Goal: Task Accomplishment & Management: Manage account settings

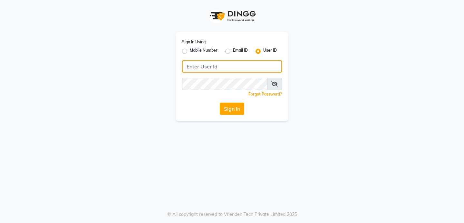
click at [220, 64] on input "Username" at bounding box center [232, 66] width 100 height 12
type input "[PERSON_NAME]"
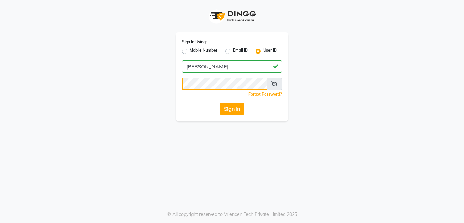
click at [220, 102] on button "Sign In" at bounding box center [232, 108] width 24 height 12
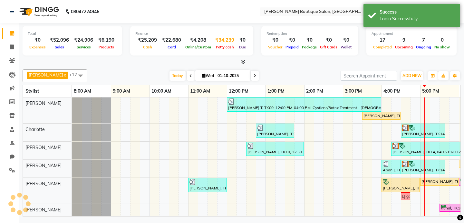
click at [218, 39] on div "₹34,239" at bounding box center [225, 39] width 24 height 7
select select "4277"
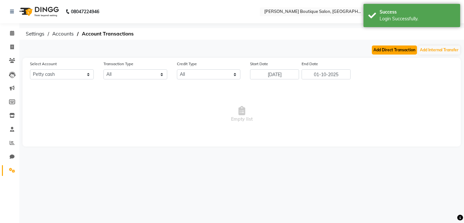
click at [400, 50] on button "Add Direct Transaction" at bounding box center [394, 49] width 45 height 9
select select "direct"
select select "4277"
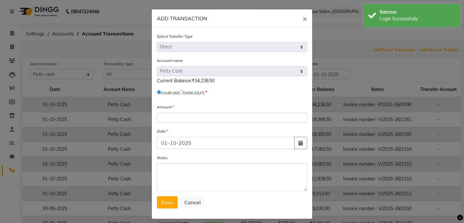
click at [188, 92] on label "Debit (OUT)" at bounding box center [193, 93] width 21 height 6
click at [183, 93] on input "radio" at bounding box center [181, 92] width 4 height 4
radio input "true"
click at [185, 111] on div "Amount" at bounding box center [232, 112] width 150 height 19
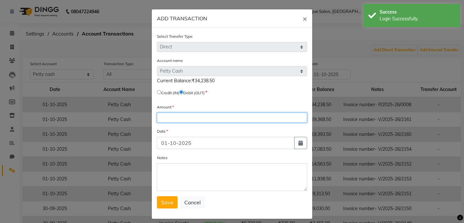
click at [185, 115] on input "number" at bounding box center [232, 117] width 150 height 10
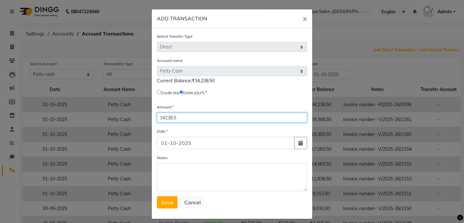
type input "34238.5"
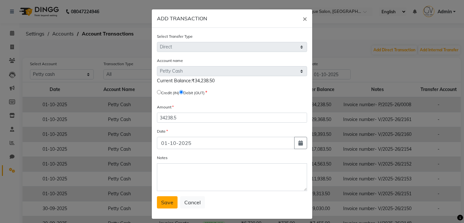
click at [166, 202] on span "Save" at bounding box center [167, 202] width 12 height 6
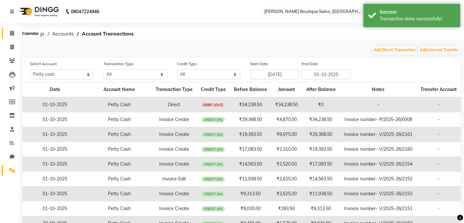
click at [9, 33] on span at bounding box center [11, 33] width 11 height 7
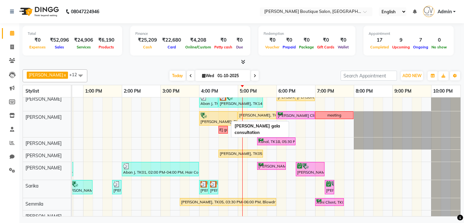
scroll to position [84, 0]
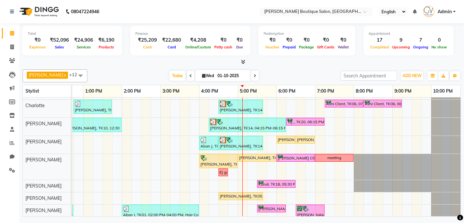
scroll to position [39, 182]
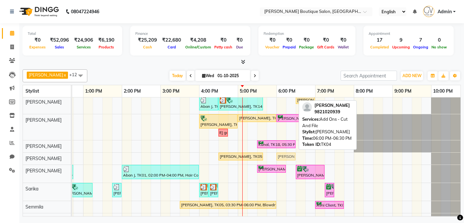
drag, startPoint x: 283, startPoint y: 100, endPoint x: 285, endPoint y: 162, distance: 62.2
click at [285, 162] on div "[PERSON_NAME] T, TK09, 12:00 PM-04:00 PM, Cystiene/Botox Treatment - [DEMOGRAPH…" at bounding box center [180, 135] width 580 height 203
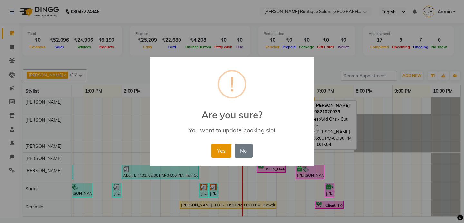
click at [224, 150] on button "Yes" at bounding box center [221, 150] width 20 height 14
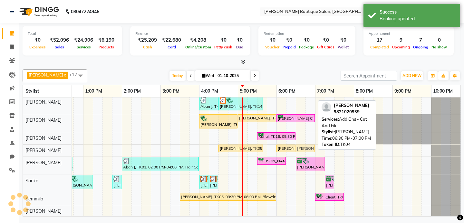
drag, startPoint x: 300, startPoint y: 100, endPoint x: 301, endPoint y: 151, distance: 50.6
click at [301, 151] on div "[PERSON_NAME] T, TK09, 12:00 PM-04:00 PM, Cystiene/Botox Treatment - [DEMOGRAPH…" at bounding box center [180, 131] width 580 height 195
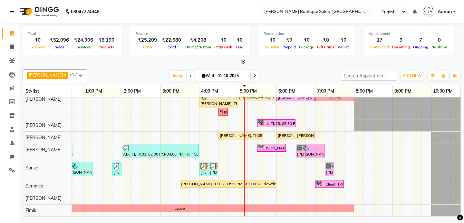
scroll to position [0, 0]
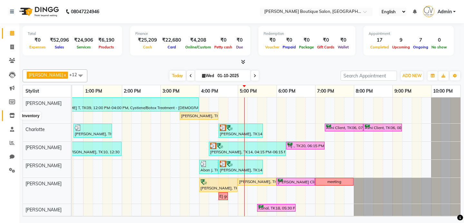
click at [13, 116] on icon at bounding box center [11, 115] width 5 height 5
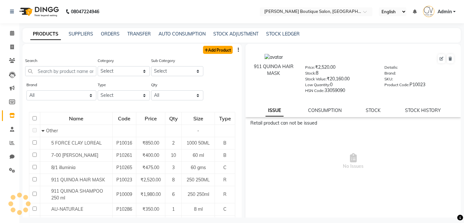
click at [226, 48] on link "Add Product" at bounding box center [218, 50] width 30 height 8
select select "true"
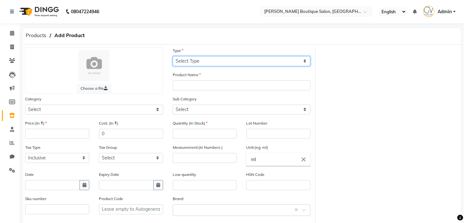
click at [204, 62] on select "Select Type Both Retail Consumable" at bounding box center [242, 61] width 138 height 10
select select "C"
click at [173, 56] on select "Select Type Both Retail Consumable" at bounding box center [242, 61] width 138 height 10
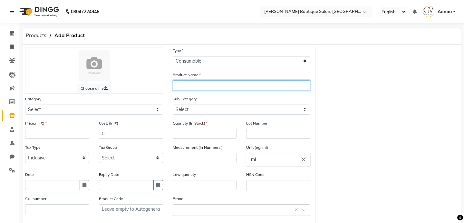
click at [194, 85] on input "text" at bounding box center [242, 85] width 138 height 10
type input "Disposable Towels"
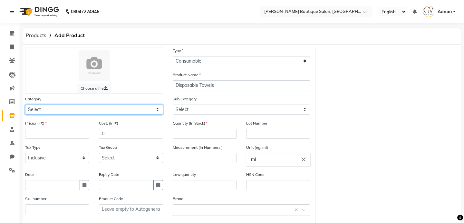
click at [111, 110] on select "Select Hair Skin Makeup Personal Care Appliances [PERSON_NAME] Waxing Disposabl…" at bounding box center [94, 109] width 138 height 10
select select "799601150"
click at [25, 104] on select "Select Hair Skin Makeup Personal Care Appliances [PERSON_NAME] Waxing Disposabl…" at bounding box center [94, 109] width 138 height 10
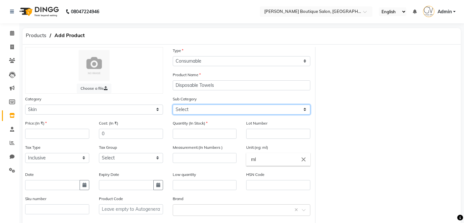
click at [194, 109] on select "Select Cleanser Facial Moisturiser Serum Toner Sun Care Masks Lip Care Eye Care…" at bounding box center [242, 109] width 138 height 10
select select "799601165"
click at [173, 104] on select "Select Cleanser Facial Moisturiser Serum Toner Sun Care Masks Lip Care Eye Care…" at bounding box center [242, 109] width 138 height 10
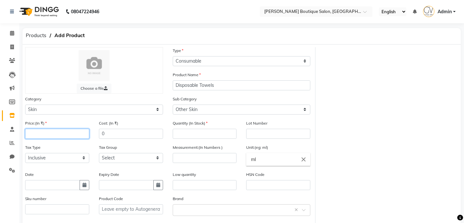
click at [52, 131] on input "number" at bounding box center [57, 134] width 64 height 10
click at [184, 133] on input "number" at bounding box center [205, 134] width 64 height 10
click at [305, 160] on icon "close" at bounding box center [303, 159] width 7 height 7
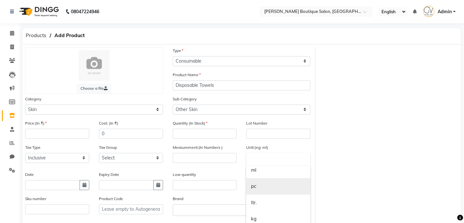
click at [279, 186] on link "pc" at bounding box center [278, 186] width 64 height 16
type input "pc"
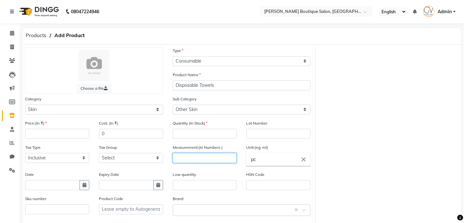
click at [205, 158] on input "number" at bounding box center [205, 158] width 64 height 10
type input "1"
click at [193, 134] on input "number" at bounding box center [205, 134] width 64 height 10
type input "190"
click at [205, 155] on input "number" at bounding box center [205, 158] width 64 height 10
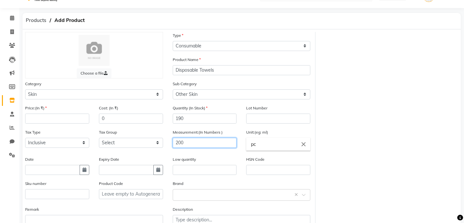
scroll to position [15, 0]
type input "200"
click at [61, 117] on input "number" at bounding box center [57, 118] width 64 height 10
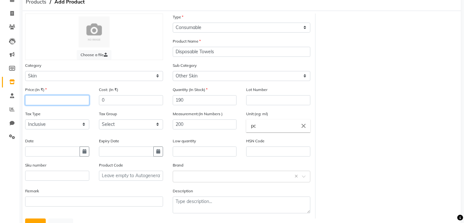
scroll to position [60, 0]
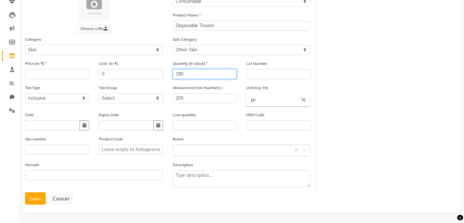
click at [192, 75] on input "190" at bounding box center [205, 74] width 64 height 10
type input "40"
click at [195, 99] on input "200" at bounding box center [205, 98] width 64 height 10
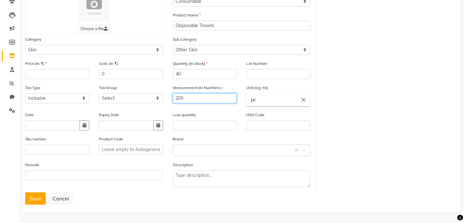
click at [195, 99] on input "200" at bounding box center [205, 98] width 64 height 10
type input "1"
click at [157, 88] on div "Tax Group Select GST 5% GST" at bounding box center [131, 93] width 64 height 19
click at [43, 70] on input "number" at bounding box center [57, 74] width 64 height 10
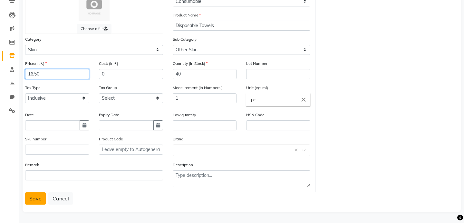
type input "16.50"
click at [34, 195] on button "Save" at bounding box center [35, 198] width 21 height 12
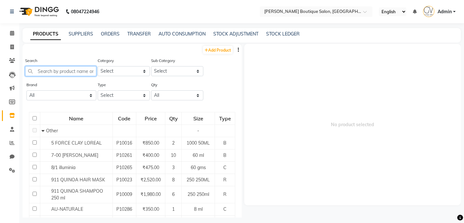
click at [63, 73] on input "text" at bounding box center [60, 71] width 71 height 10
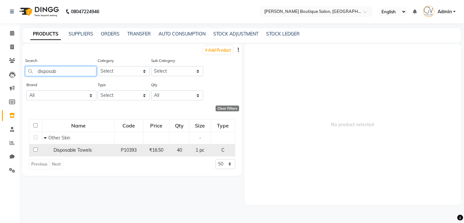
type input "disposab"
click at [75, 151] on span "Disposable Towels" at bounding box center [72, 150] width 38 height 6
select select
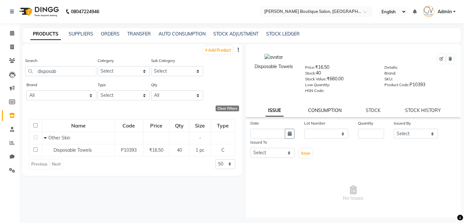
click at [328, 112] on link "CONSUMPTION" at bounding box center [324, 110] width 33 height 6
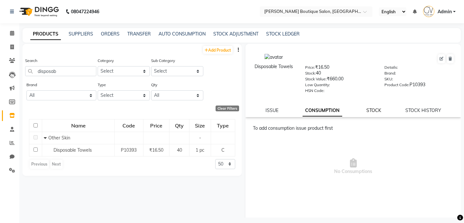
click at [374, 110] on link "STOCK" at bounding box center [373, 110] width 15 height 6
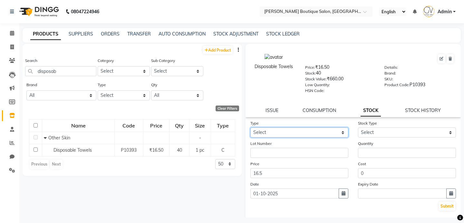
click at [299, 133] on select "Select In Out" at bounding box center [299, 132] width 98 height 10
select select "out"
click at [250, 127] on select "Select In Out" at bounding box center [299, 132] width 98 height 10
select select
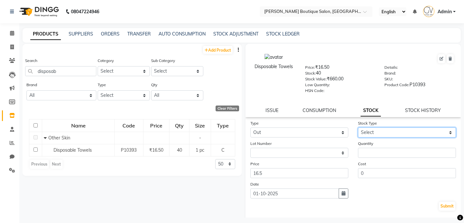
click at [371, 129] on select "Select Internal Use Damaged Expired Adjustment Return Other" at bounding box center [407, 132] width 98 height 10
select select "internal use"
click at [358, 127] on select "Select Internal Use Damaged Expired Adjustment Return Other" at bounding box center [407, 132] width 98 height 10
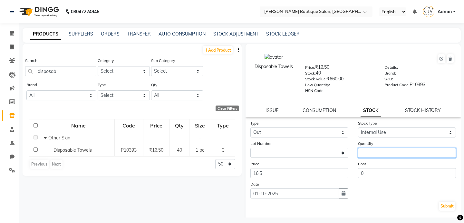
click at [374, 154] on input "number" at bounding box center [407, 153] width 98 height 10
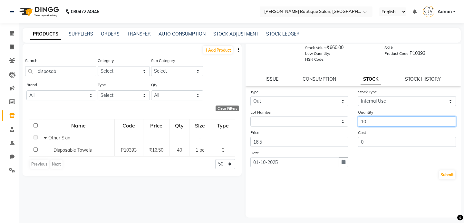
type input "10"
click at [443, 175] on button "Submit" at bounding box center [447, 174] width 16 height 9
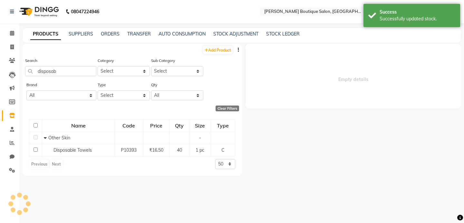
scroll to position [0, 0]
select select
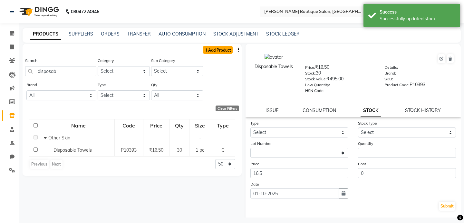
click at [218, 52] on link "Add Product" at bounding box center [218, 50] width 30 height 8
select select "true"
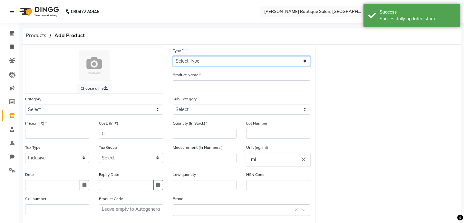
click at [214, 61] on select "Select Type Both Retail Consumable" at bounding box center [242, 61] width 138 height 10
select select "C"
click at [173, 56] on select "Select Type Both Retail Consumable" at bounding box center [242, 61] width 138 height 10
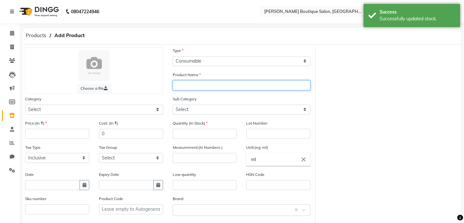
click at [195, 84] on input "text" at bounding box center [242, 85] width 138 height 10
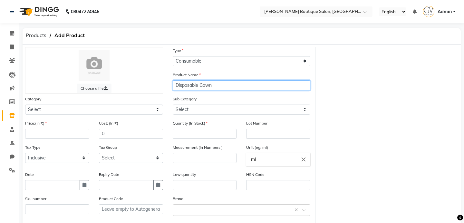
type input "Disposable Gown"
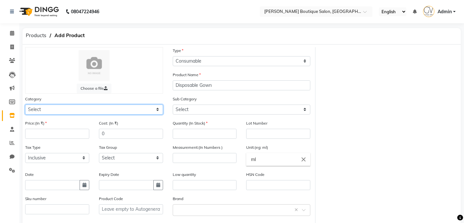
click at [90, 110] on select "Select Hair Skin Makeup Personal Care Appliances [PERSON_NAME] Waxing Disposabl…" at bounding box center [94, 109] width 138 height 10
select select "799601150"
click at [25, 104] on select "Select Hair Skin Makeup Personal Care Appliances [PERSON_NAME] Waxing Disposabl…" at bounding box center [94, 109] width 138 height 10
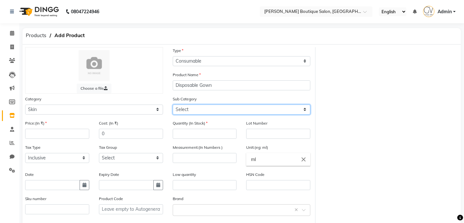
click at [214, 108] on select "Select Cleanser Facial Moisturiser Serum Toner Sun Care Masks Lip Care Eye Care…" at bounding box center [242, 109] width 138 height 10
select select "799601165"
click at [173, 104] on select "Select Cleanser Facial Moisturiser Serum Toner Sun Care Masks Lip Care Eye Care…" at bounding box center [242, 109] width 138 height 10
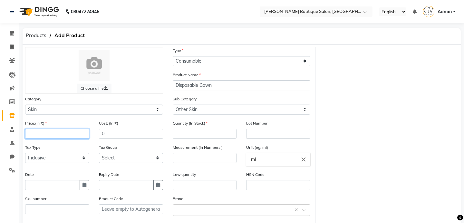
click at [56, 132] on input "number" at bounding box center [57, 134] width 64 height 10
type input "20"
click at [200, 135] on input "number" at bounding box center [205, 134] width 64 height 10
type input "20"
click at [211, 156] on input "number" at bounding box center [205, 158] width 64 height 10
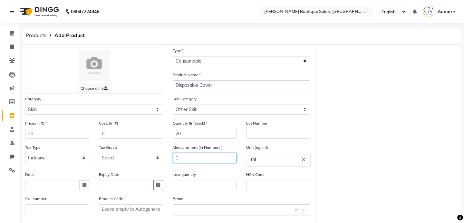
scroll to position [60, 0]
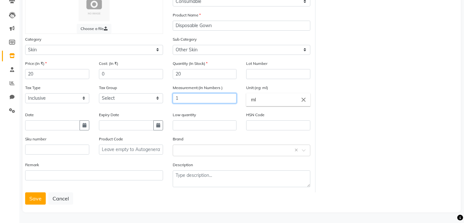
type input "1"
click at [271, 98] on input "ml" at bounding box center [278, 99] width 64 height 13
click at [304, 97] on icon "close" at bounding box center [303, 99] width 7 height 7
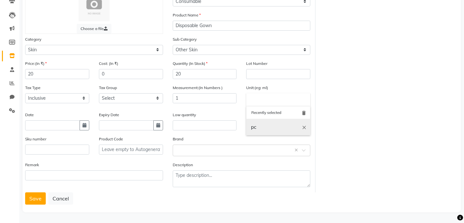
click at [270, 126] on link "pc" at bounding box center [278, 127] width 64 height 16
type input "pc"
click at [331, 131] on div "Choose a file Type Select Type Both Retail Consumable Product Name Disposable G…" at bounding box center [241, 89] width 443 height 205
click at [36, 195] on button "Save" at bounding box center [35, 198] width 21 height 12
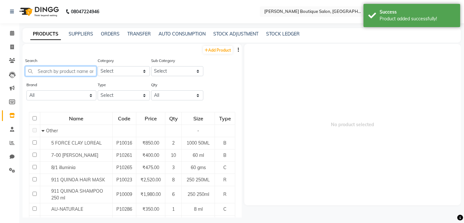
click at [77, 71] on input "text" at bounding box center [60, 71] width 71 height 10
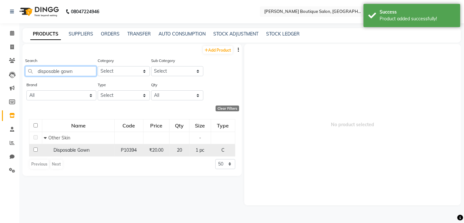
type input "disposable gown"
click at [87, 151] on span "Disposable Gown" at bounding box center [71, 150] width 36 height 6
select select
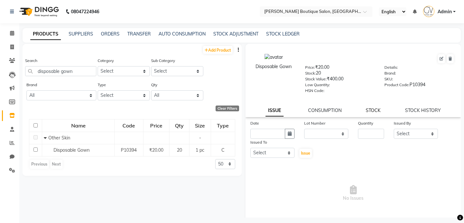
click at [375, 112] on link "STOCK" at bounding box center [373, 110] width 15 height 6
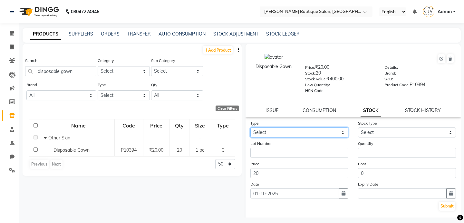
click at [305, 130] on select "Select In Out" at bounding box center [299, 132] width 98 height 10
select select "out"
click at [250, 127] on select "Select In Out" at bounding box center [299, 132] width 98 height 10
select select
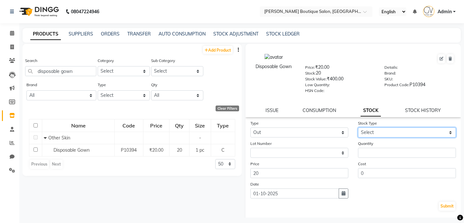
click at [388, 131] on select "Select Internal Use Damaged Expired Adjustment Return Other" at bounding box center [407, 132] width 98 height 10
select select "internal use"
click at [358, 127] on select "Select Internal Use Damaged Expired Adjustment Return Other" at bounding box center [407, 132] width 98 height 10
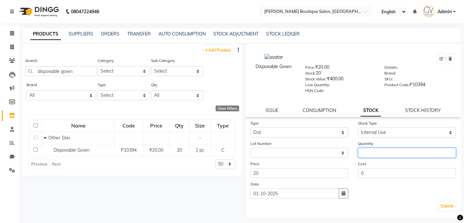
click at [374, 152] on input "number" at bounding box center [407, 153] width 98 height 10
type input "7"
drag, startPoint x: 386, startPoint y: 153, endPoint x: 342, endPoint y: 153, distance: 43.5
click at [342, 153] on div "Lot Number None Quantity 7" at bounding box center [352, 149] width 215 height 18
click at [386, 187] on div "Date [DATE]" at bounding box center [352, 189] width 215 height 18
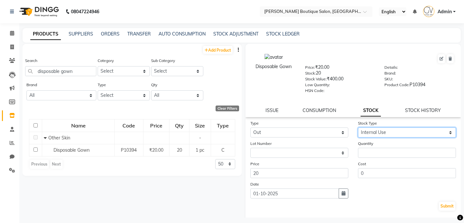
click at [373, 132] on select "Select Internal Use Damaged Expired Adjustment Return Other" at bounding box center [407, 132] width 98 height 10
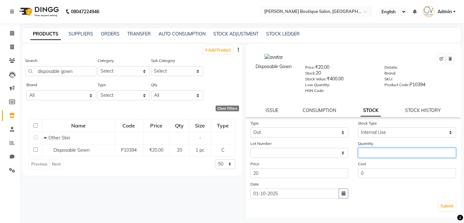
click at [386, 155] on input "number" at bounding box center [407, 153] width 98 height 10
click at [375, 192] on div "Date [DATE]" at bounding box center [352, 189] width 215 height 18
click at [275, 108] on link "ISSUE" at bounding box center [271, 110] width 13 height 6
select select
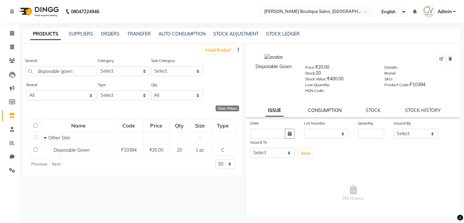
click at [325, 109] on link "CONSUMPTION" at bounding box center [324, 110] width 33 height 6
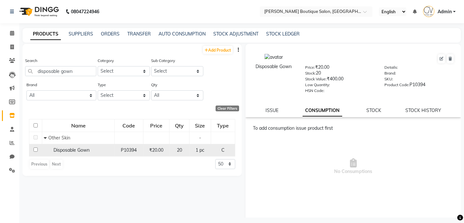
click at [92, 152] on div "Disposable Gown" at bounding box center [78, 150] width 69 height 7
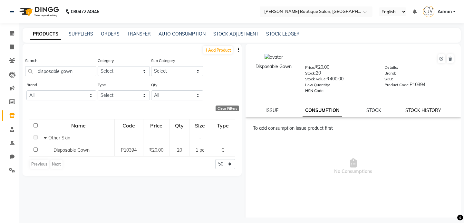
click at [431, 109] on link "STOCK HISTORY" at bounding box center [423, 110] width 36 height 6
select select "all"
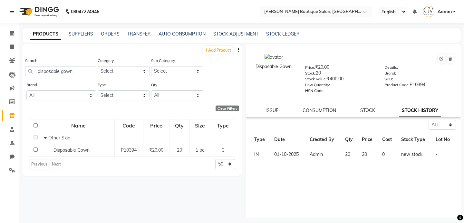
click at [419, 152] on td "new stock" at bounding box center [414, 154] width 34 height 15
click at [441, 57] on icon at bounding box center [441, 59] width 4 height 4
select select "true"
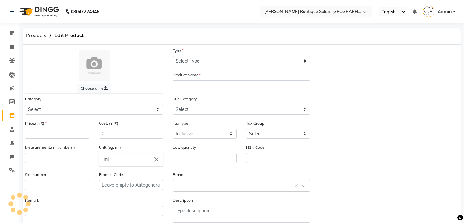
select select "C"
type input "Disposable Gown"
select select "799601150"
select select
type input "20"
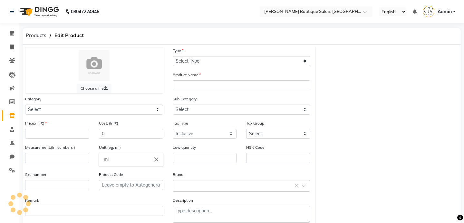
type input "1"
type input "pc"
type input "P10394"
select select "799601165"
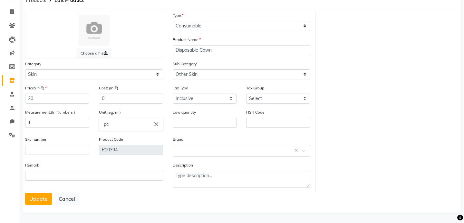
scroll to position [35, 0]
click at [69, 194] on button "Cancel" at bounding box center [66, 198] width 25 height 12
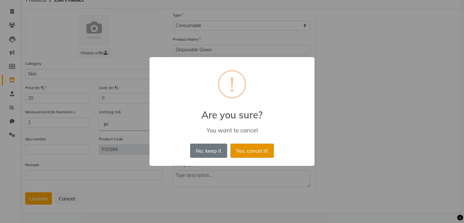
click at [254, 151] on button "Yes, cancel it!" at bounding box center [251, 150] width 43 height 14
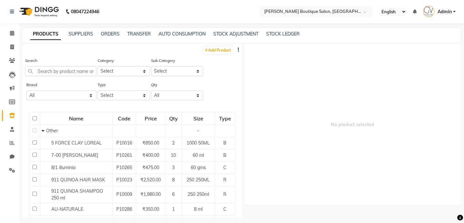
click at [239, 49] on icon "button" at bounding box center [238, 49] width 1 height 5
click at [50, 70] on input "text" at bounding box center [60, 71] width 71 height 10
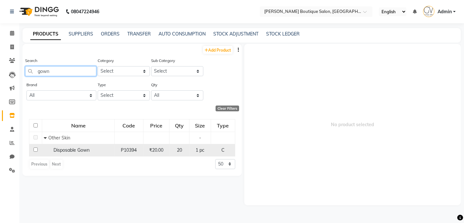
type input "gown"
click at [75, 151] on span "Disposable Gown" at bounding box center [71, 150] width 36 height 6
select select
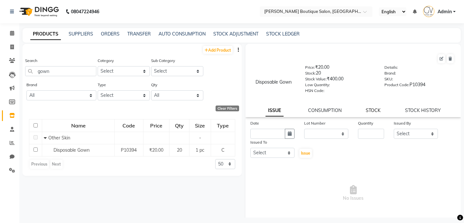
click at [372, 109] on link "STOCK" at bounding box center [373, 110] width 15 height 6
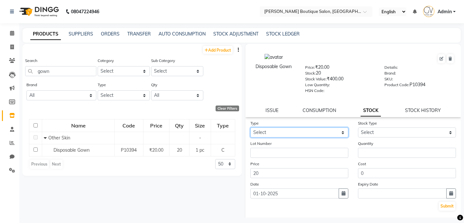
click at [284, 134] on select "Select In Out" at bounding box center [299, 132] width 98 height 10
select select "in"
click at [250, 127] on select "Select In Out" at bounding box center [299, 132] width 98 height 10
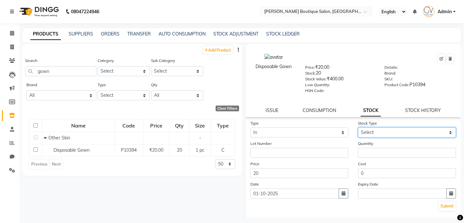
click at [379, 133] on select "Select New Stock Adjustment Return Other" at bounding box center [407, 132] width 98 height 10
select select "adjustment"
click at [358, 127] on select "Select New Stock Adjustment Return Other" at bounding box center [407, 132] width 98 height 10
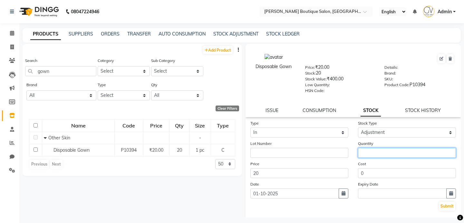
click at [373, 153] on input "number" at bounding box center [407, 153] width 98 height 10
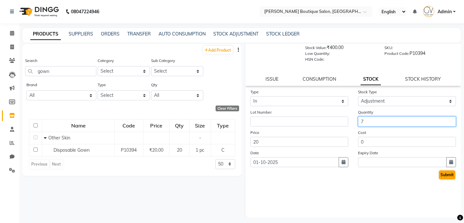
type input "7"
click at [451, 174] on button "Submit" at bounding box center [447, 174] width 16 height 9
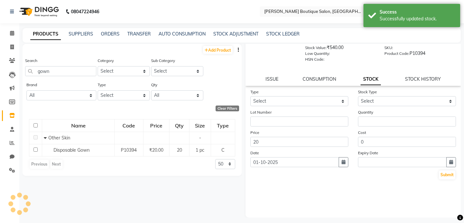
scroll to position [0, 0]
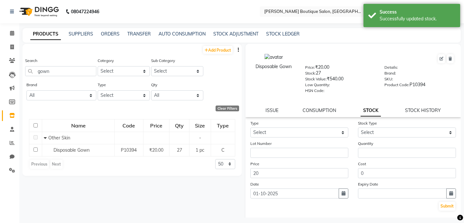
click at [199, 186] on div "Add Product Search gown Category Select Hair Skin Makeup Personal Care Applianc…" at bounding box center [132, 130] width 219 height 173
click at [68, 69] on input "gown" at bounding box center [60, 71] width 71 height 10
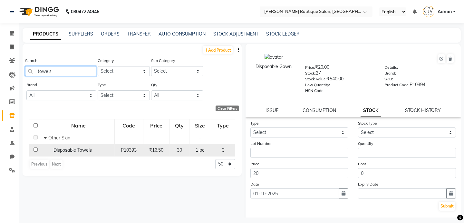
type input "towels"
click at [84, 148] on span "Disposable Towels" at bounding box center [72, 150] width 38 height 6
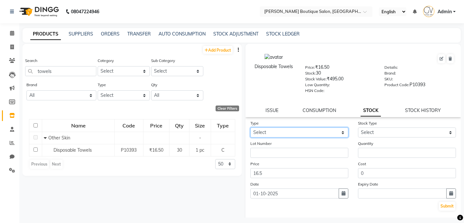
click at [326, 131] on select "Select In Out" at bounding box center [299, 132] width 98 height 10
select select "in"
click at [250, 127] on select "Select In Out" at bounding box center [299, 132] width 98 height 10
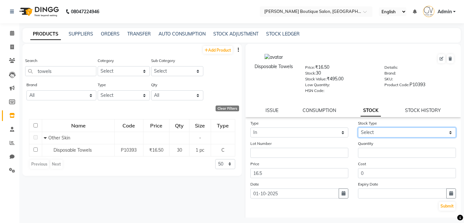
click at [370, 134] on select "Select New Stock Adjustment Return Other" at bounding box center [407, 132] width 98 height 10
select select "adjustment"
click at [358, 127] on select "Select New Stock Adjustment Return Other" at bounding box center [407, 132] width 98 height 10
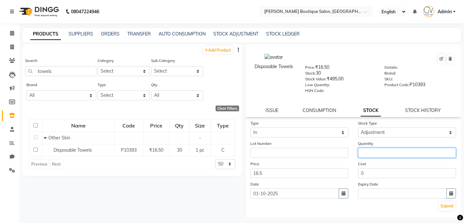
click at [372, 152] on input "number" at bounding box center [407, 153] width 98 height 10
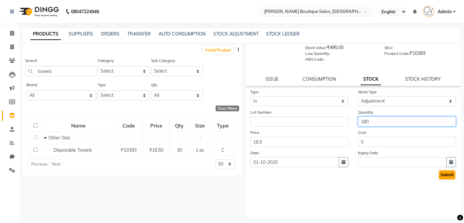
type input "180"
click at [441, 174] on button "Submit" at bounding box center [447, 174] width 16 height 9
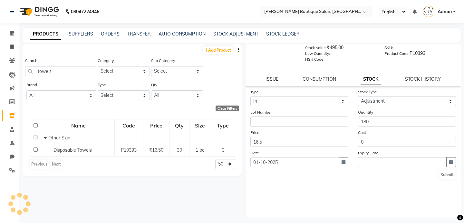
scroll to position [0, 0]
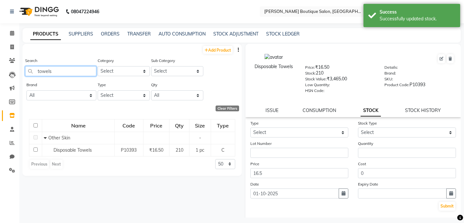
click at [74, 71] on input "towels" at bounding box center [60, 71] width 71 height 10
click at [210, 48] on link "Add Product" at bounding box center [218, 50] width 30 height 8
select select "true"
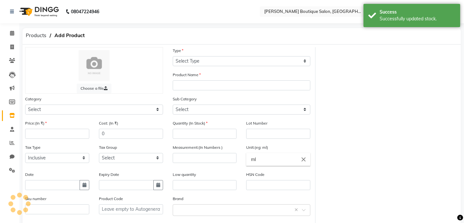
click at [210, 48] on div "Type Select Type Both Retail Consumable" at bounding box center [242, 56] width 138 height 19
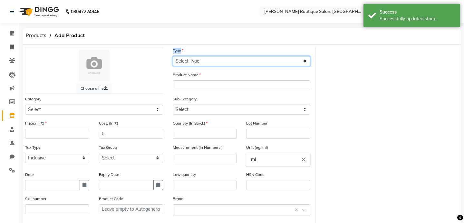
click at [208, 59] on select "Select Type Both Retail Consumable" at bounding box center [242, 61] width 138 height 10
select select "C"
click at [173, 56] on select "Select Type Both Retail Consumable" at bounding box center [242, 61] width 138 height 10
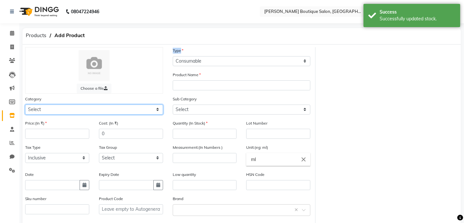
click at [89, 109] on select "Select Hair Skin Makeup Personal Care Appliances [PERSON_NAME] Waxing Disposabl…" at bounding box center [94, 109] width 138 height 10
select select "799601150"
click at [25, 104] on select "Select Hair Skin Makeup Personal Care Appliances [PERSON_NAME] Waxing Disposabl…" at bounding box center [94, 109] width 138 height 10
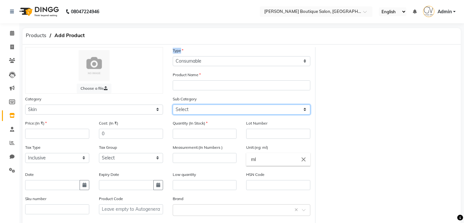
click at [200, 109] on select "Select Cleanser Facial Moisturiser Serum Toner Sun Care Masks Lip Care Eye Care…" at bounding box center [242, 109] width 138 height 10
select select "799601165"
click at [173, 104] on select "Select Cleanser Facial Moisturiser Serum Toner Sun Care Masks Lip Care Eye Care…" at bounding box center [242, 109] width 138 height 10
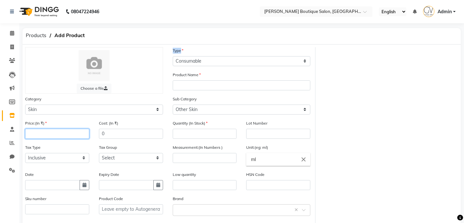
click at [60, 134] on input "number" at bounding box center [57, 134] width 64 height 10
type input "10"
click at [206, 134] on input "number" at bounding box center [205, 134] width 64 height 10
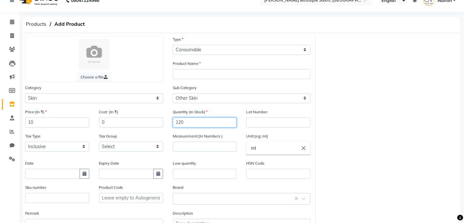
scroll to position [60, 0]
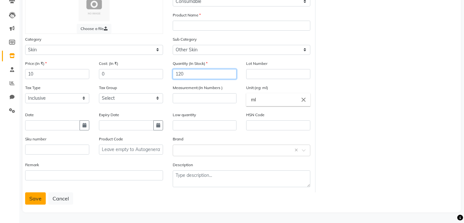
type input "120"
click at [31, 199] on button "Save" at bounding box center [35, 198] width 21 height 12
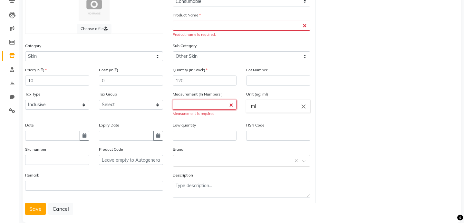
click at [192, 104] on input "number" at bounding box center [205, 105] width 64 height 10
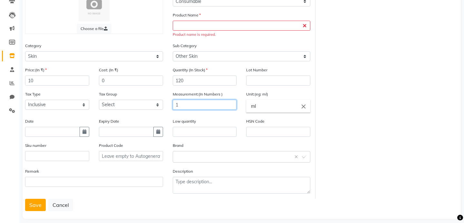
type input "1"
click at [280, 107] on input "ml" at bounding box center [278, 106] width 64 height 13
type input "m"
click at [278, 122] on link "p c" at bounding box center [278, 120] width 64 height 16
type input "pc"
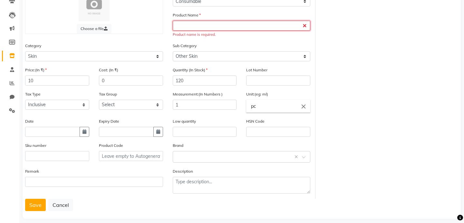
click at [196, 27] on input "text" at bounding box center [242, 26] width 138 height 10
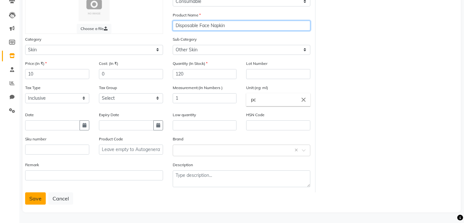
type input "Disposable Face Napkin"
click at [38, 196] on button "Save" at bounding box center [35, 198] width 21 height 12
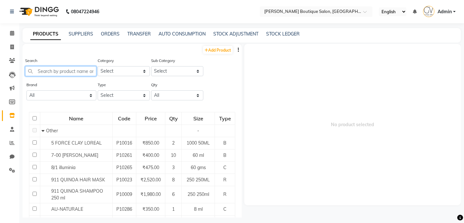
click at [72, 70] on input "text" at bounding box center [60, 71] width 71 height 10
click at [222, 48] on link "Add Product" at bounding box center [218, 50] width 30 height 8
select select "true"
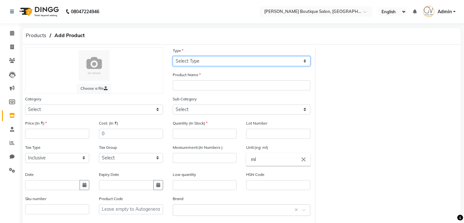
click at [208, 61] on select "Select Type Both Retail Consumable" at bounding box center [242, 61] width 138 height 10
select select "C"
click at [173, 56] on select "Select Type Both Retail Consumable" at bounding box center [242, 61] width 138 height 10
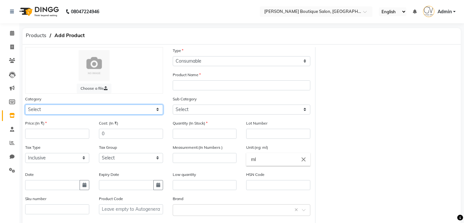
click at [83, 108] on select "Select Hair Skin Makeup Personal Care Appliances [PERSON_NAME] Waxing Disposabl…" at bounding box center [94, 109] width 138 height 10
select select "799601150"
click at [25, 104] on select "Select Hair Skin Makeup Personal Care Appliances [PERSON_NAME] Waxing Disposabl…" at bounding box center [94, 109] width 138 height 10
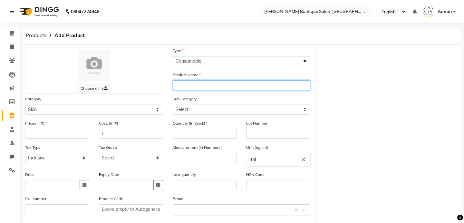
click at [191, 83] on input "text" at bounding box center [242, 85] width 138 height 10
type input "Wax Strips"
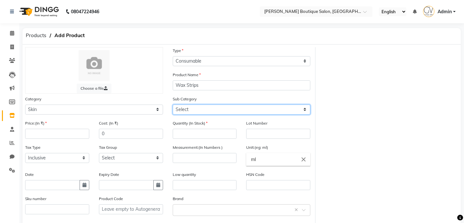
click at [207, 107] on select "Select Cleanser Facial Moisturiser Serum Toner Sun Care Masks Lip Care Eye Care…" at bounding box center [242, 109] width 138 height 10
select select "799601165"
click at [173, 104] on select "Select Cleanser Facial Moisturiser Serum Toner Sun Care Masks Lip Care Eye Care…" at bounding box center [242, 109] width 138 height 10
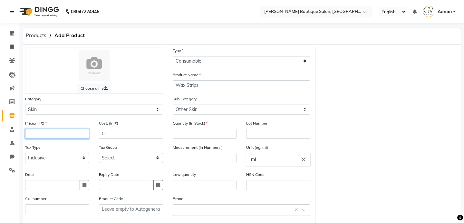
click at [56, 133] on input "number" at bounding box center [57, 134] width 64 height 10
type input "50"
click at [208, 135] on input "number" at bounding box center [205, 134] width 64 height 10
type input "20"
click at [281, 157] on input "ml" at bounding box center [278, 159] width 64 height 13
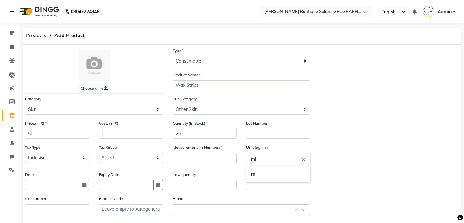
click at [281, 157] on input "ml" at bounding box center [278, 159] width 64 height 13
type input "pc"
click at [186, 157] on div at bounding box center [232, 111] width 464 height 223
click at [186, 157] on input "number" at bounding box center [205, 158] width 64 height 10
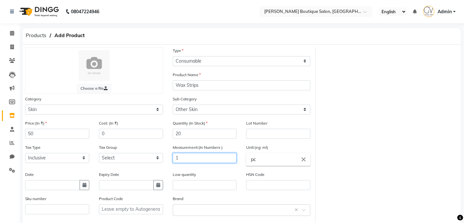
scroll to position [60, 0]
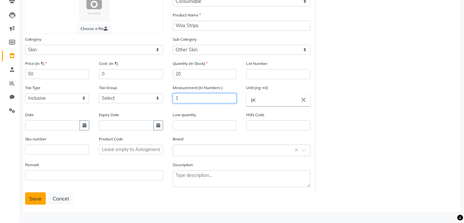
type input "1"
click at [32, 198] on button "Save" at bounding box center [35, 198] width 21 height 12
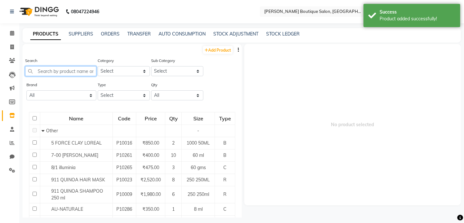
click at [49, 70] on input "text" at bounding box center [60, 71] width 71 height 10
click at [216, 49] on link "Add Product" at bounding box center [218, 50] width 30 height 8
select select "true"
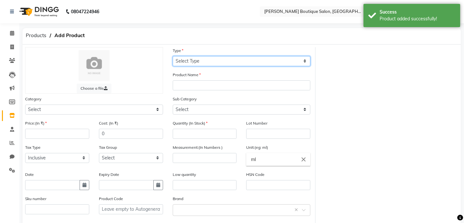
click at [198, 62] on select "Select Type Both Retail Consumable" at bounding box center [242, 61] width 138 height 10
select select "C"
click at [173, 56] on select "Select Type Both Retail Consumable" at bounding box center [242, 61] width 138 height 10
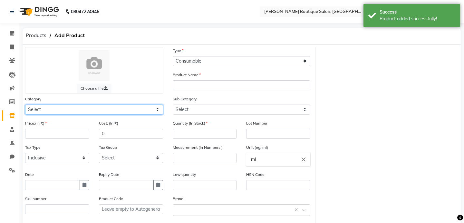
click at [73, 112] on select "Select Hair Skin Makeup Personal Care Appliances [PERSON_NAME] Waxing Disposabl…" at bounding box center [94, 109] width 138 height 10
select select "799601150"
click at [25, 104] on select "Select Hair Skin Makeup Personal Care Appliances [PERSON_NAME] Waxing Disposabl…" at bounding box center [94, 109] width 138 height 10
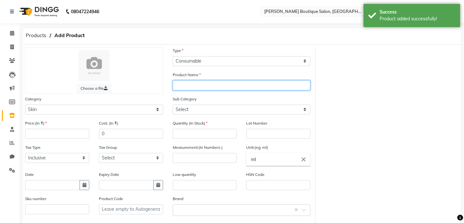
click at [196, 86] on input "text" at bounding box center [242, 85] width 138 height 10
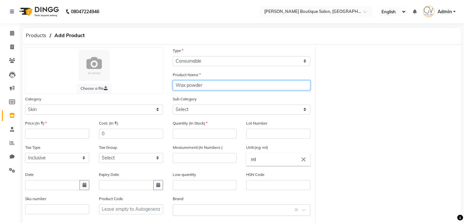
type input "Wax powder"
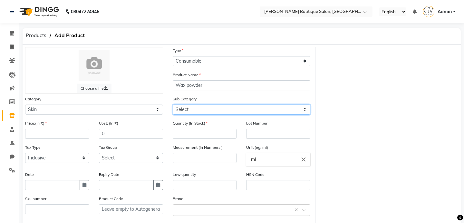
click at [205, 107] on select "Select Cleanser Facial Moisturiser Serum Toner Sun Care Masks Lip Care Eye Care…" at bounding box center [242, 109] width 138 height 10
select select "799601165"
click at [173, 104] on select "Select Cleanser Facial Moisturiser Serum Toner Sun Care Masks Lip Care Eye Care…" at bounding box center [242, 109] width 138 height 10
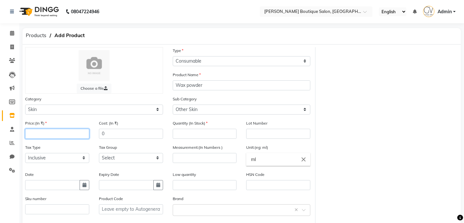
click at [63, 134] on input "number" at bounding box center [57, 134] width 64 height 10
type input "100"
click at [187, 137] on input "number" at bounding box center [205, 134] width 64 height 10
type input "1"
click at [302, 161] on icon "close" at bounding box center [303, 159] width 7 height 7
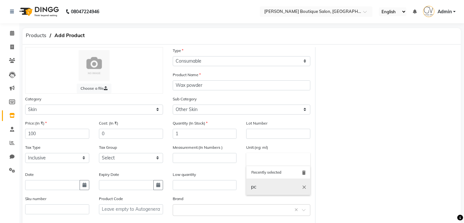
click at [267, 187] on link "pc" at bounding box center [278, 186] width 64 height 16
type input "pc"
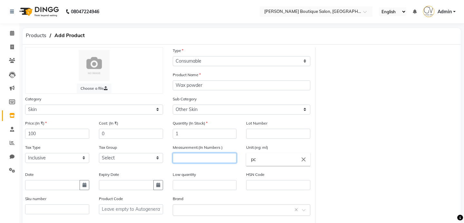
click at [206, 160] on input "number" at bounding box center [205, 158] width 64 height 10
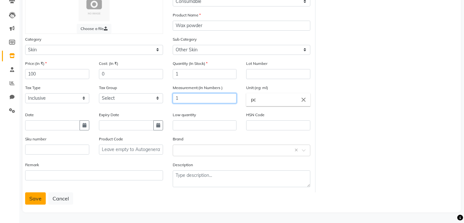
type input "1"
click at [33, 193] on button "Save" at bounding box center [35, 198] width 21 height 12
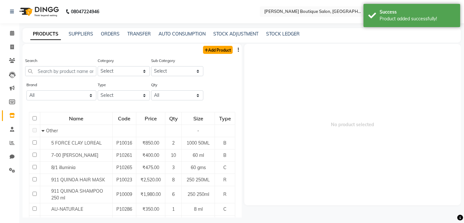
click at [219, 49] on link "Add Product" at bounding box center [218, 50] width 30 height 8
select select "true"
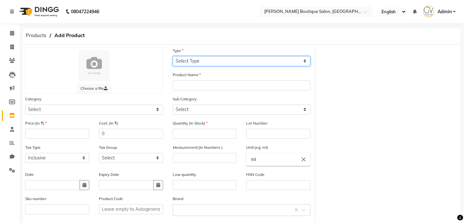
click at [212, 62] on select "Select Type Both Retail Consumable" at bounding box center [242, 61] width 138 height 10
select select "C"
click at [173, 56] on select "Select Type Both Retail Consumable" at bounding box center [242, 61] width 138 height 10
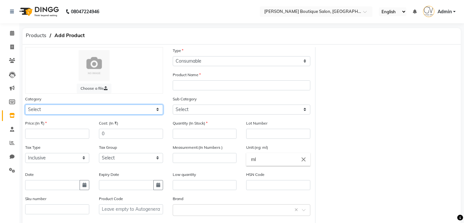
click at [106, 108] on select "Select Hair Skin Makeup Personal Care Appliances [PERSON_NAME] Waxing Disposabl…" at bounding box center [94, 109] width 138 height 10
select select "799601150"
click at [25, 104] on select "Select Hair Skin Makeup Personal Care Appliances [PERSON_NAME] Waxing Disposabl…" at bounding box center [94, 109] width 138 height 10
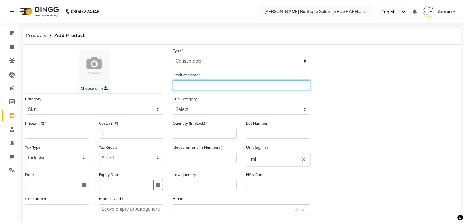
click at [196, 87] on input "text" at bounding box center [242, 85] width 138 height 10
type input "Black head removal instrument"
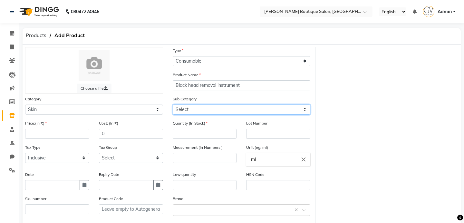
click at [199, 112] on select "Select Cleanser Facial Moisturiser Serum Toner Sun Care Masks Lip Care Eye Care…" at bounding box center [242, 109] width 138 height 10
select select "799601152"
click at [173, 104] on select "Select Cleanser Facial Moisturiser Serum Toner Sun Care Masks Lip Care Eye Care…" at bounding box center [242, 109] width 138 height 10
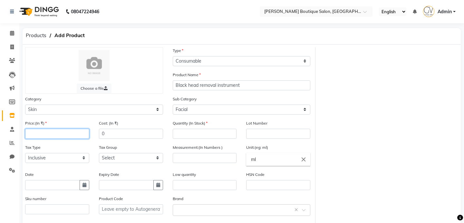
click at [65, 132] on input "number" at bounding box center [57, 134] width 64 height 10
type input "100"
click at [186, 138] on input "number" at bounding box center [205, 134] width 64 height 10
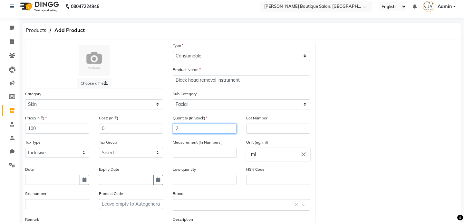
type input "2"
click at [305, 156] on icon "close" at bounding box center [303, 153] width 7 height 7
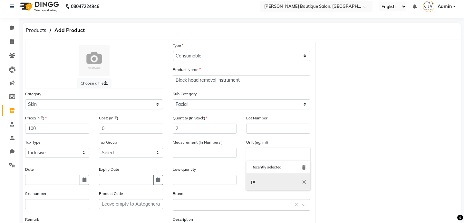
click at [267, 179] on link "pc" at bounding box center [278, 181] width 64 height 16
type input "pc"
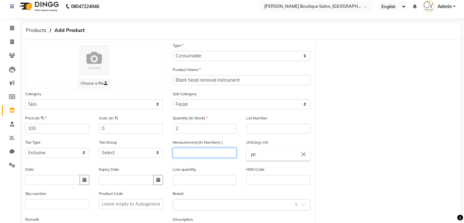
click at [200, 156] on input "number" at bounding box center [205, 153] width 64 height 10
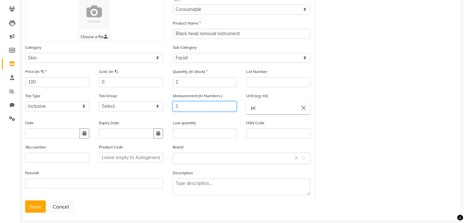
scroll to position [60, 0]
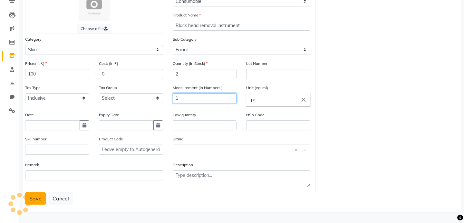
type input "1"
click at [35, 199] on button "Save" at bounding box center [35, 198] width 21 height 12
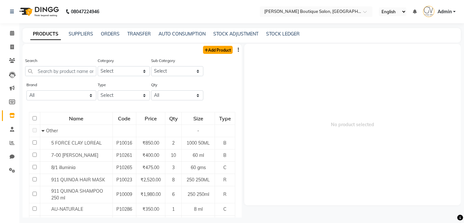
click at [226, 47] on link "Add Product" at bounding box center [218, 50] width 30 height 8
select select "true"
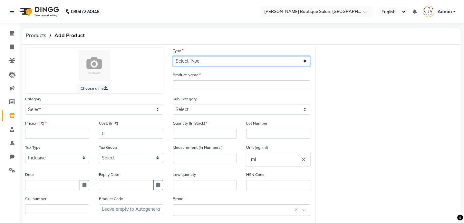
click at [199, 63] on select "Select Type Both Retail Consumable" at bounding box center [242, 61] width 138 height 10
select select "C"
click at [173, 56] on select "Select Type Both Retail Consumable" at bounding box center [242, 61] width 138 height 10
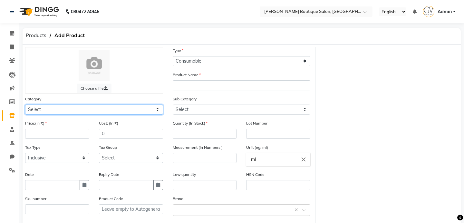
click at [59, 113] on select "Select Hair Skin Makeup Personal Care Appliances [PERSON_NAME] Waxing Disposabl…" at bounding box center [94, 109] width 138 height 10
select select "799601100"
click at [25, 104] on select "Select Hair Skin Makeup Personal Care Appliances [PERSON_NAME] Waxing Disposabl…" at bounding box center [94, 109] width 138 height 10
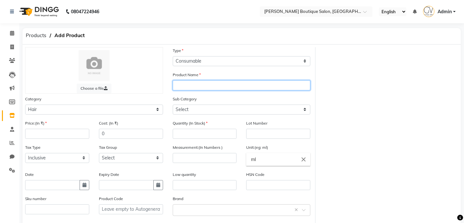
click at [187, 84] on input "text" at bounding box center [242, 85] width 138 height 10
type input "Disposable Head Bands"
click at [111, 116] on div "Category Select Hair Skin Makeup Personal Care Appliances [PERSON_NAME] Waxing …" at bounding box center [94, 107] width 148 height 24
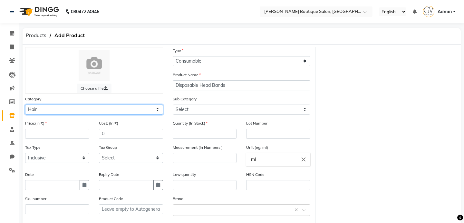
click at [109, 111] on select "Select Hair Skin Makeup Personal Care Appliances [PERSON_NAME] Waxing Disposabl…" at bounding box center [94, 109] width 138 height 10
select select "799601150"
click at [25, 104] on select "Select Hair Skin Makeup Personal Care Appliances [PERSON_NAME] Waxing Disposabl…" at bounding box center [94, 109] width 138 height 10
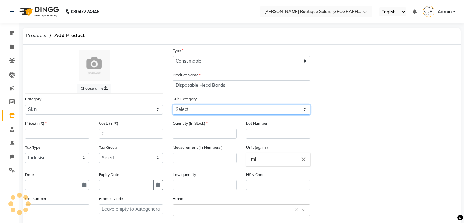
click at [207, 106] on select "Select Cleanser Facial Moisturiser Serum Toner Sun Care Masks Lip Care Eye Care…" at bounding box center [242, 109] width 138 height 10
select select "799601152"
click at [173, 104] on select "Select Cleanser Facial Moisturiser Serum Toner Sun Care Masks Lip Care Eye Care…" at bounding box center [242, 109] width 138 height 10
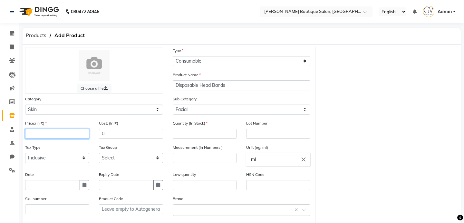
click at [57, 133] on input "number" at bounding box center [57, 134] width 64 height 10
type input "100"
click at [191, 132] on input "number" at bounding box center [205, 134] width 64 height 10
type input "2"
click at [197, 156] on input "number" at bounding box center [205, 158] width 64 height 10
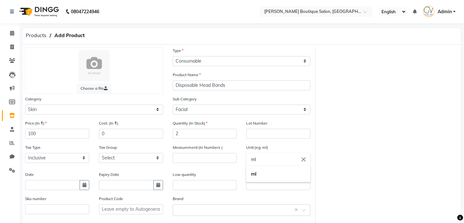
click at [287, 156] on input "ml" at bounding box center [278, 159] width 64 height 13
click at [305, 159] on icon "close" at bounding box center [303, 159] width 7 height 7
click at [269, 184] on link "pc" at bounding box center [278, 186] width 64 height 16
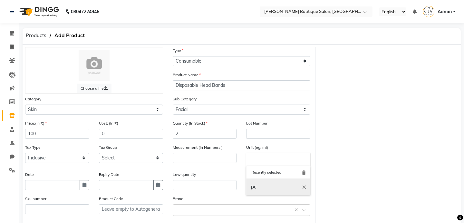
type input "pc"
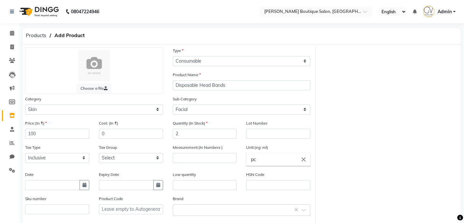
click at [194, 162] on div "Measurement:(In Numbers )" at bounding box center [205, 157] width 74 height 27
click at [193, 156] on input "number" at bounding box center [205, 158] width 64 height 10
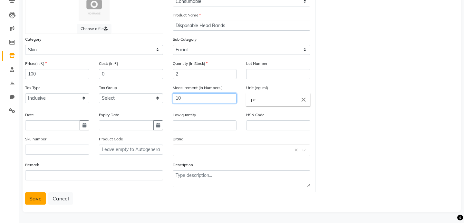
type input "10"
click at [35, 196] on button "Save" at bounding box center [35, 198] width 21 height 12
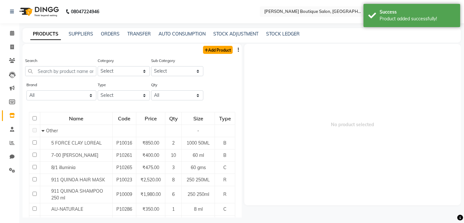
click at [215, 51] on link "Add Product" at bounding box center [218, 50] width 30 height 8
select select "true"
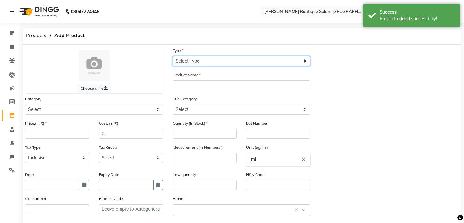
click at [194, 64] on select "Select Type Both Retail Consumable" at bounding box center [242, 61] width 138 height 10
select select "C"
click at [173, 56] on select "Select Type Both Retail Consumable" at bounding box center [242, 61] width 138 height 10
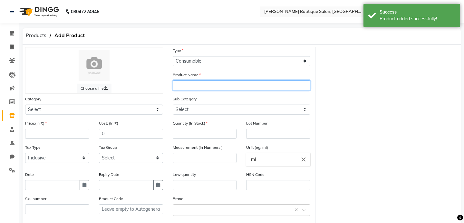
click at [191, 84] on input "text" at bounding box center [242, 85] width 138 height 10
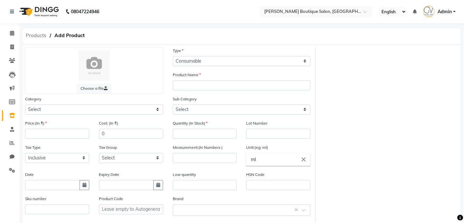
click at [42, 33] on span "Products" at bounding box center [36, 36] width 27 height 12
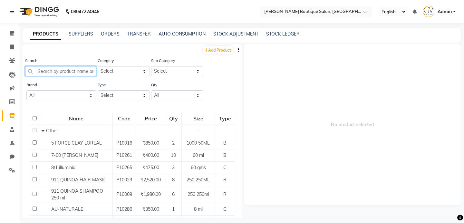
click at [69, 69] on input "text" at bounding box center [60, 71] width 71 height 10
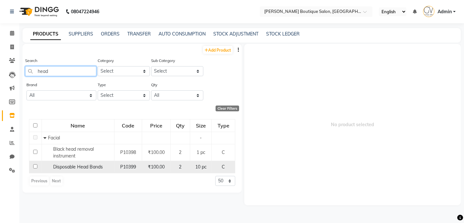
type input "head"
click at [86, 167] on span "Disposable Head Bands" at bounding box center [78, 167] width 50 height 6
select select
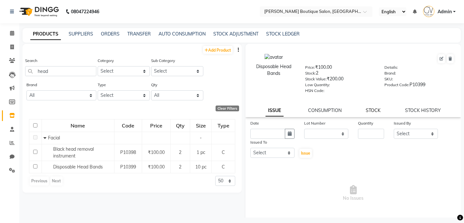
click at [371, 109] on link "STOCK" at bounding box center [373, 110] width 15 height 6
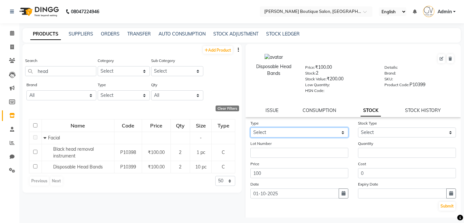
click at [312, 134] on select "Select In Out" at bounding box center [299, 132] width 98 height 10
select select "in"
click at [250, 127] on select "Select In Out" at bounding box center [299, 132] width 98 height 10
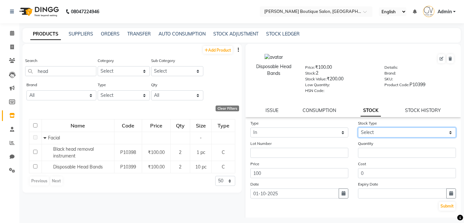
click at [370, 131] on select "Select New Stock Adjustment Return Other" at bounding box center [407, 132] width 98 height 10
select select "adjustment"
click at [358, 127] on select "Select New Stock Adjustment Return Other" at bounding box center [407, 132] width 98 height 10
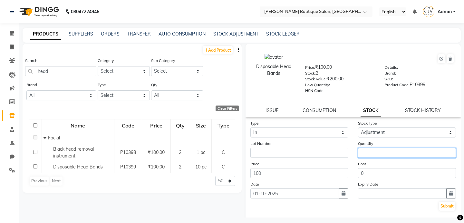
click at [374, 153] on input "number" at bounding box center [407, 153] width 98 height 10
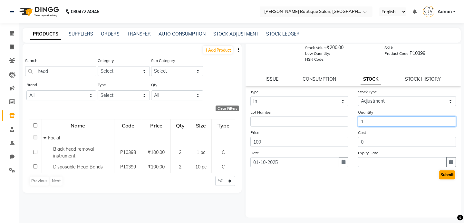
type input "1"
click at [450, 172] on button "Submit" at bounding box center [447, 174] width 16 height 9
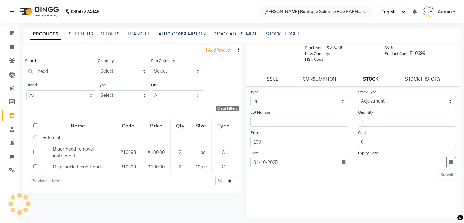
scroll to position [0, 0]
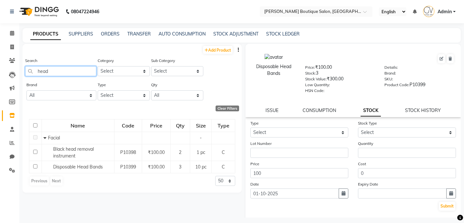
click at [60, 72] on input "head" at bounding box center [60, 71] width 71 height 10
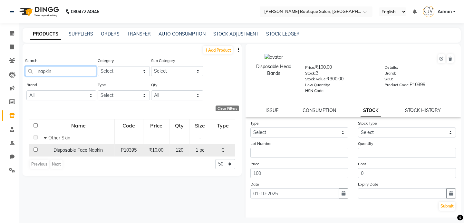
type input "napkin"
click at [181, 151] on span "120" at bounding box center [180, 150] width 8 height 6
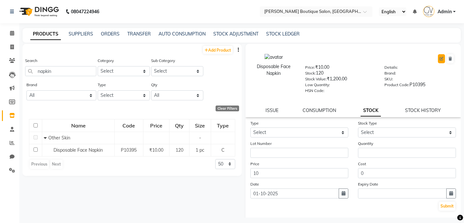
click at [441, 59] on icon at bounding box center [441, 59] width 4 height 4
select select "C"
select select "799601165"
select select "true"
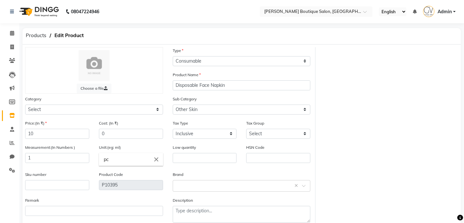
select select "799601150"
click at [52, 156] on input "1" at bounding box center [57, 158] width 64 height 10
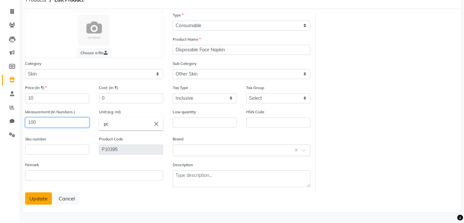
type input "100"
click at [41, 198] on button "Update" at bounding box center [38, 198] width 27 height 12
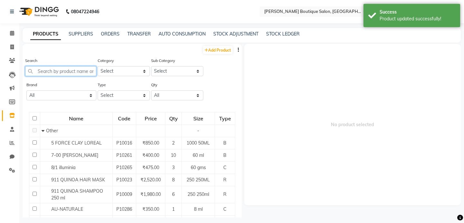
click at [70, 71] on input "text" at bounding box center [60, 71] width 71 height 10
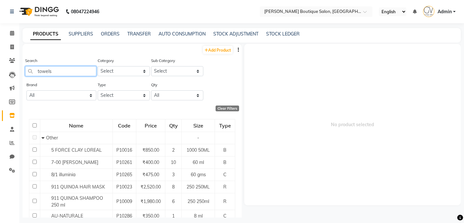
type input "towels"
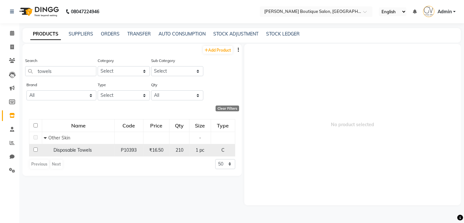
click at [95, 154] on td "Disposable Towels" at bounding box center [78, 150] width 72 height 12
click at [106, 147] on div "Disposable Towels" at bounding box center [78, 150] width 69 height 7
select select
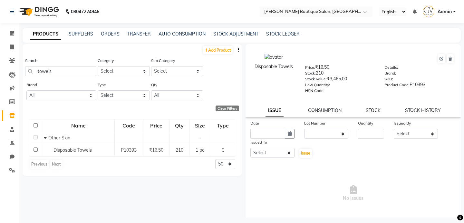
click at [376, 112] on link "STOCK" at bounding box center [373, 110] width 15 height 6
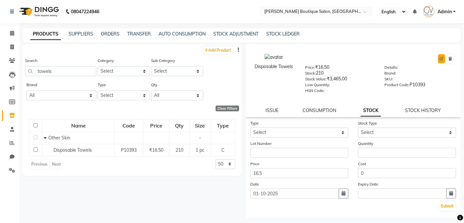
click at [443, 57] on button at bounding box center [441, 58] width 7 height 9
select select "true"
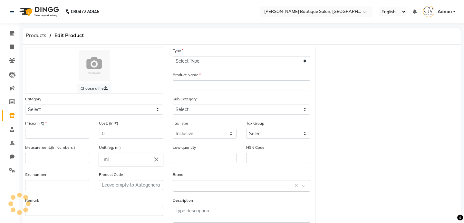
select select "C"
type input "Disposable Towels"
select select "799601150"
select select
type input "16.5"
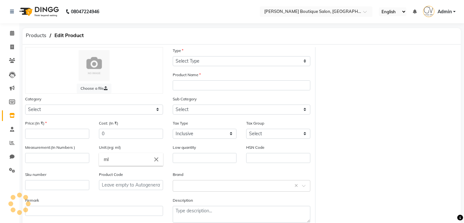
type input "1"
type input "pc"
type input "P10393"
select select "799601165"
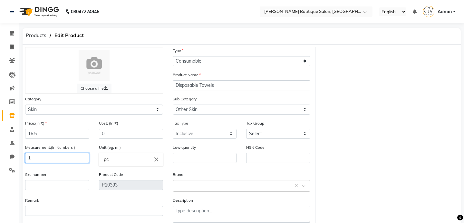
click at [62, 157] on input "1" at bounding box center [57, 158] width 64 height 10
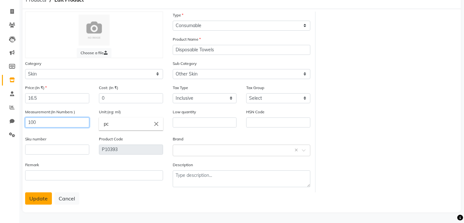
type input "100"
click at [36, 193] on button "Update" at bounding box center [38, 198] width 27 height 12
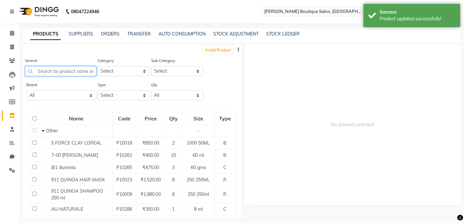
click at [61, 73] on input "text" at bounding box center [60, 71] width 71 height 10
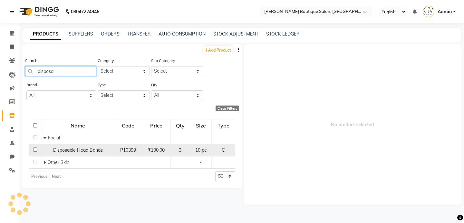
type input "disposa"
click at [146, 154] on td "₹100.00" at bounding box center [156, 150] width 29 height 12
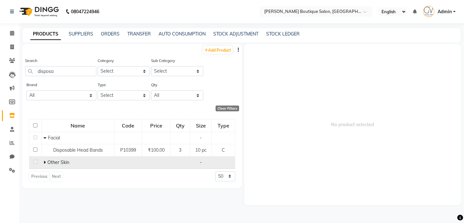
click at [44, 161] on icon at bounding box center [44, 162] width 2 height 5
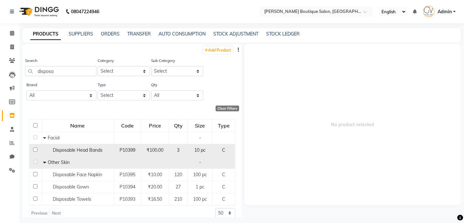
scroll to position [7, 0]
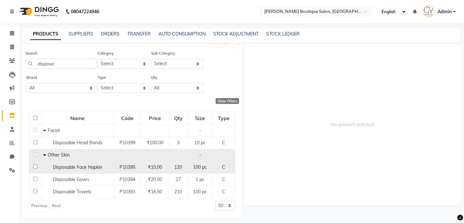
click at [98, 164] on div "Disposable Face Napkin" at bounding box center [77, 167] width 69 height 7
select select
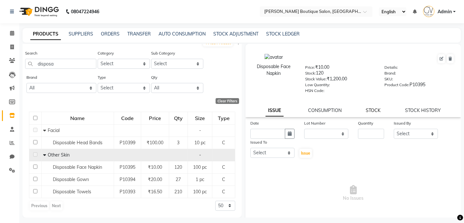
click at [372, 112] on link "STOCK" at bounding box center [373, 110] width 15 height 6
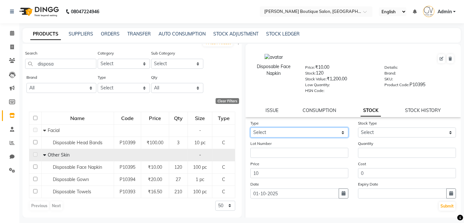
click at [312, 133] on select "Select In Out" at bounding box center [299, 132] width 98 height 10
select select "out"
click at [250, 127] on select "Select In Out" at bounding box center [299, 132] width 98 height 10
select select
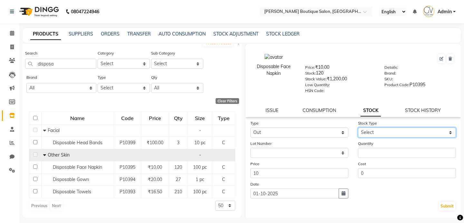
click at [376, 128] on select "Select Internal Use Damaged Expired Adjustment Return Other" at bounding box center [407, 132] width 98 height 10
select select "internal use"
click at [358, 127] on select "Select Internal Use Damaged Expired Adjustment Return Other" at bounding box center [407, 132] width 98 height 10
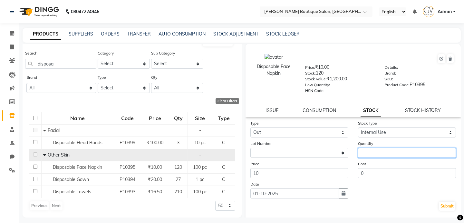
click at [374, 152] on input "number" at bounding box center [407, 153] width 98 height 10
type input "119"
click at [445, 206] on button "Submit" at bounding box center [447, 205] width 16 height 9
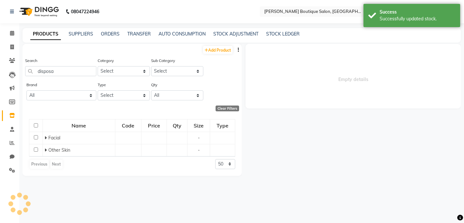
scroll to position [0, 0]
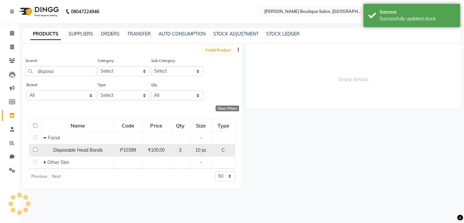
select select
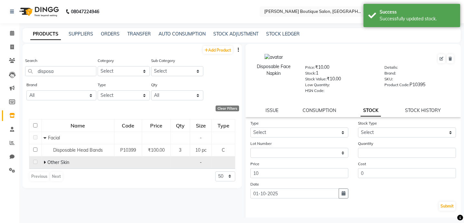
click at [46, 162] on span at bounding box center [45, 162] width 4 height 6
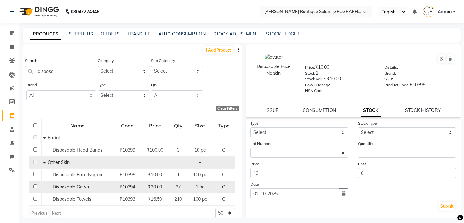
click at [137, 187] on div "P10394" at bounding box center [128, 186] width 22 height 7
select select
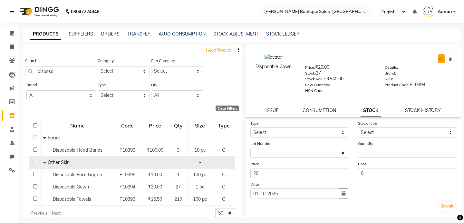
click at [440, 59] on icon at bounding box center [441, 59] width 4 height 4
select select "true"
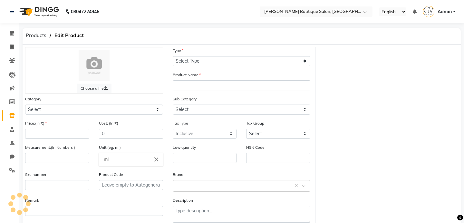
select select "C"
type input "Disposable Gown"
select select
type input "20"
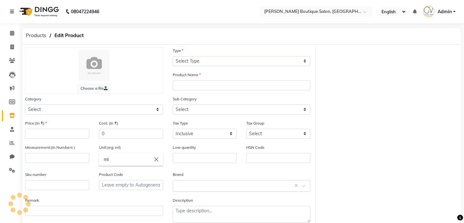
type input "1"
type input "pc"
type input "P10394"
select select "799601150"
select select "799601165"
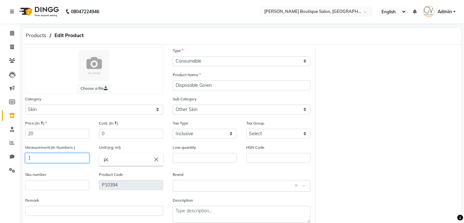
click at [47, 157] on input "1" at bounding box center [57, 158] width 64 height 10
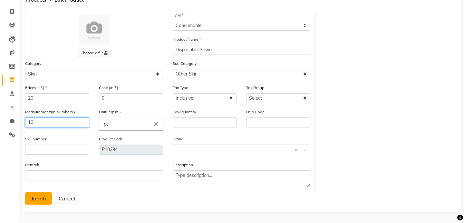
type input "10"
click at [40, 197] on button "Update" at bounding box center [38, 198] width 27 height 12
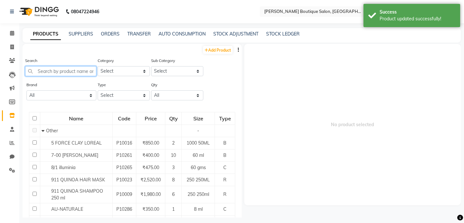
click at [77, 71] on input "text" at bounding box center [60, 71] width 71 height 10
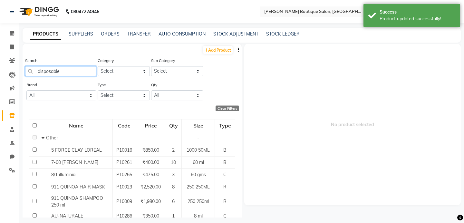
type input "disposable"
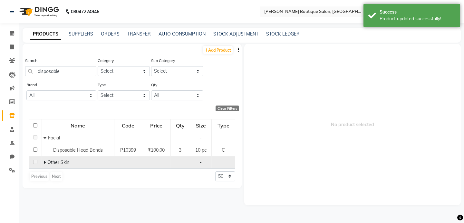
click at [77, 163] on div "Other Skin" at bounding box center [77, 162] width 69 height 7
click at [46, 163] on span at bounding box center [45, 162] width 4 height 6
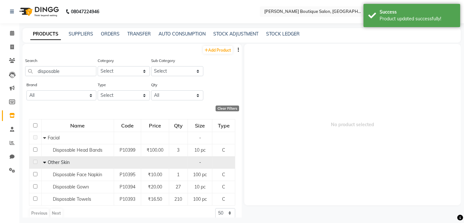
scroll to position [7, 0]
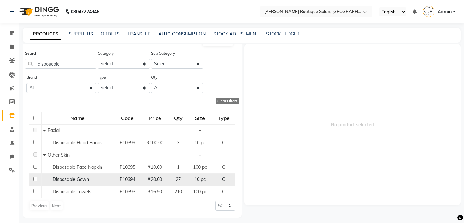
click at [91, 180] on div "Disposable Gown" at bounding box center [77, 179] width 69 height 7
select select
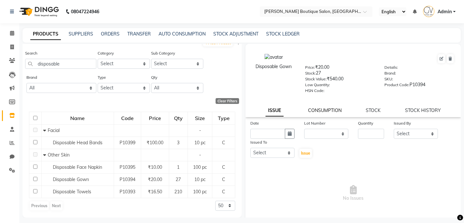
click at [327, 111] on link "CONSUMPTION" at bounding box center [324, 110] width 33 height 6
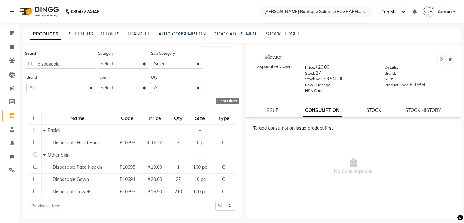
click at [374, 110] on link "STOCK" at bounding box center [373, 110] width 15 height 6
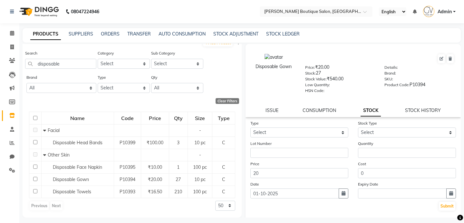
click at [302, 138] on form "Type Select In Out Stock Type Select Lot Number Quantity Price 20 Cost 0 Date […" at bounding box center [352, 164] width 205 height 91
click at [300, 134] on select "Select In Out" at bounding box center [299, 132] width 98 height 10
select select "out"
click at [250, 127] on select "Select In Out" at bounding box center [299, 132] width 98 height 10
select select
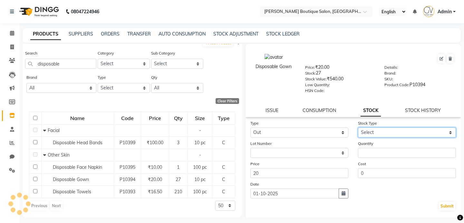
click at [375, 130] on select "Select Internal Use Damaged Expired Adjustment Return Other" at bounding box center [407, 132] width 98 height 10
select select "internal use"
click at [358, 127] on select "Select Internal Use Damaged Expired Adjustment Return Other" at bounding box center [407, 132] width 98 height 10
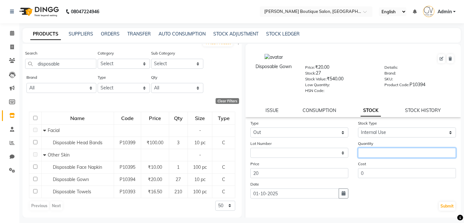
click at [371, 155] on input "number" at bounding box center [407, 153] width 98 height 10
type input "7"
type input "25"
click at [445, 207] on button "Submit" at bounding box center [447, 205] width 16 height 9
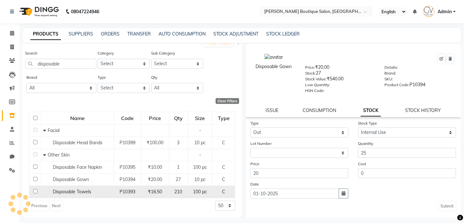
select select
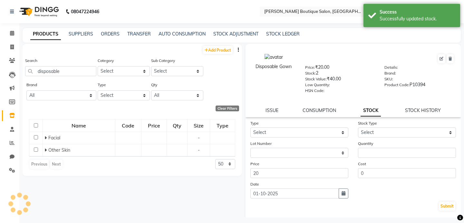
scroll to position [0, 0]
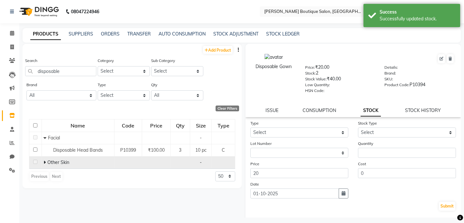
click at [45, 162] on icon at bounding box center [44, 162] width 2 height 5
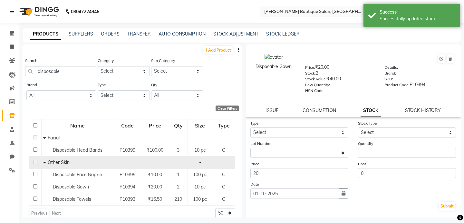
scroll to position [7, 0]
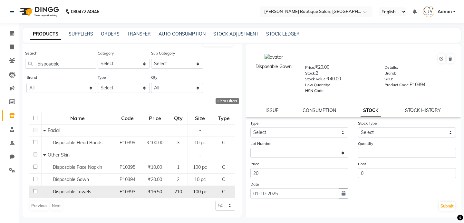
click at [131, 193] on span "P10393" at bounding box center [127, 191] width 16 height 6
select select
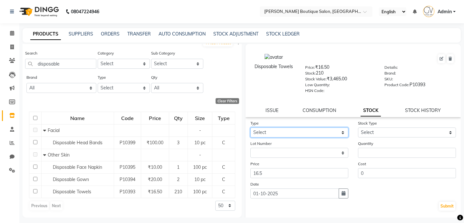
click at [299, 130] on select "Select In Out" at bounding box center [299, 132] width 98 height 10
select select "out"
click at [250, 127] on select "Select In Out" at bounding box center [299, 132] width 98 height 10
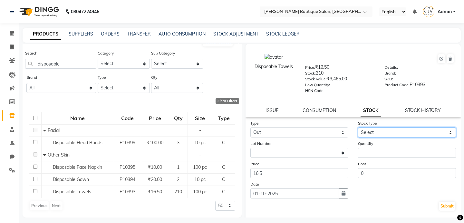
click at [367, 131] on select "Select Internal Use Damaged Expired Adjustment Return Other" at bounding box center [407, 132] width 98 height 10
select select "internal use"
click at [358, 127] on select "Select Internal Use Damaged Expired Adjustment Return Other" at bounding box center [407, 132] width 98 height 10
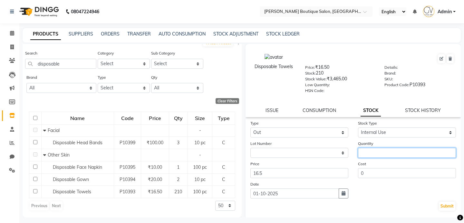
click at [370, 152] on input "number" at bounding box center [407, 153] width 98 height 10
type input "208"
click at [450, 206] on button "Submit" at bounding box center [447, 205] width 16 height 9
select select
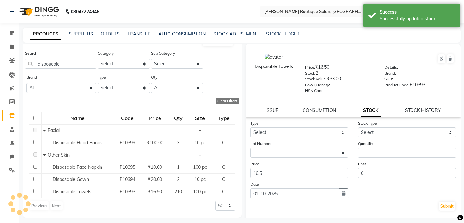
scroll to position [0, 0]
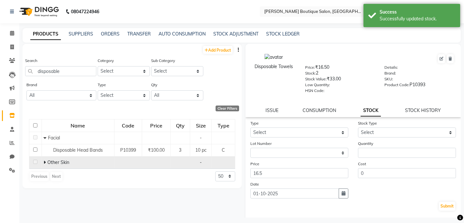
click at [45, 163] on icon at bounding box center [44, 162] width 2 height 5
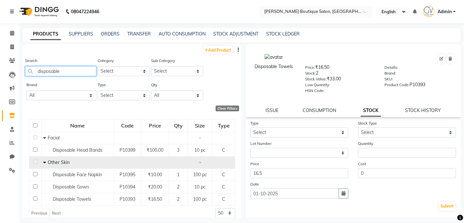
click at [80, 72] on input "disposable" at bounding box center [60, 71] width 71 height 10
type input "e"
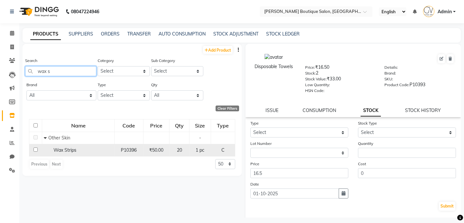
type input "wax s"
click at [61, 149] on span "Wax Strips" at bounding box center [64, 150] width 23 height 6
select select
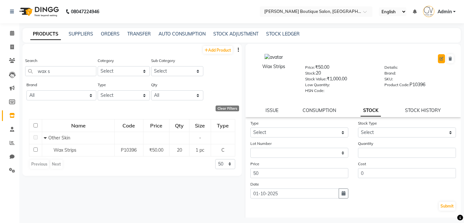
click at [441, 59] on icon at bounding box center [441, 59] width 4 height 4
select select "C"
select select "799601150"
select select "799601165"
select select "true"
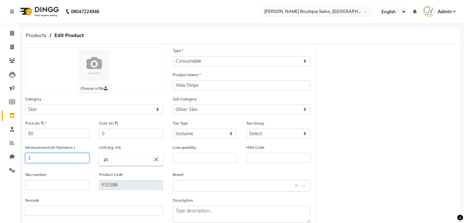
click at [61, 160] on input "1" at bounding box center [57, 158] width 64 height 10
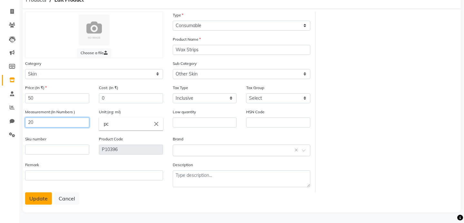
type input "20"
click at [41, 194] on button "Update" at bounding box center [38, 198] width 27 height 12
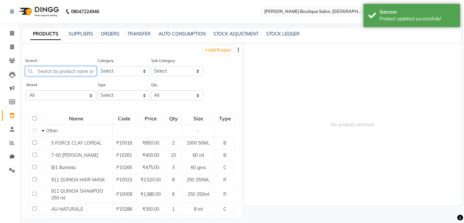
click at [65, 71] on input "text" at bounding box center [60, 71] width 71 height 10
type input "e"
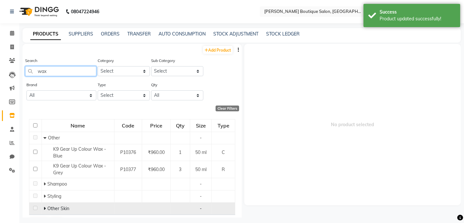
type input "wax"
click at [43, 209] on icon at bounding box center [44, 208] width 2 height 5
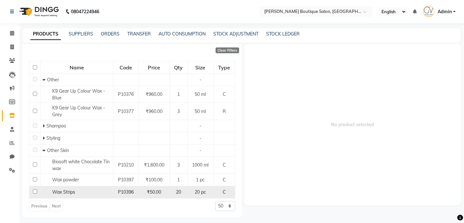
click at [84, 189] on div "Wax Strips" at bounding box center [77, 191] width 69 height 7
select select
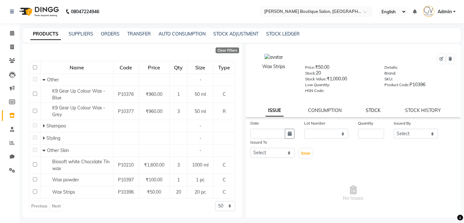
click at [376, 110] on link "STOCK" at bounding box center [373, 110] width 15 height 6
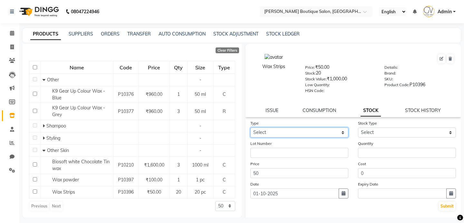
click at [312, 129] on select "Select In Out" at bounding box center [299, 132] width 98 height 10
select select "out"
click at [250, 127] on select "Select In Out" at bounding box center [299, 132] width 98 height 10
select select
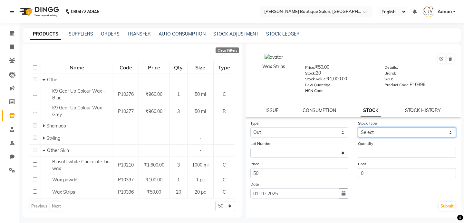
click at [375, 132] on select "Select Internal Use Damaged Expired Adjustment Return Other" at bounding box center [407, 132] width 98 height 10
select select "internal use"
click at [358, 127] on select "Select Internal Use Damaged Expired Adjustment Return Other" at bounding box center [407, 132] width 98 height 10
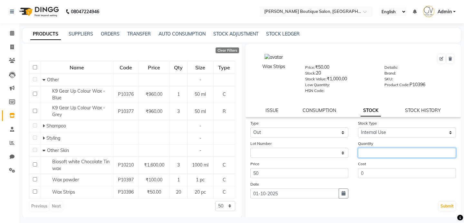
click at [370, 149] on input "number" at bounding box center [407, 153] width 98 height 10
type input "18"
click at [443, 203] on button "Submit" at bounding box center [447, 205] width 16 height 9
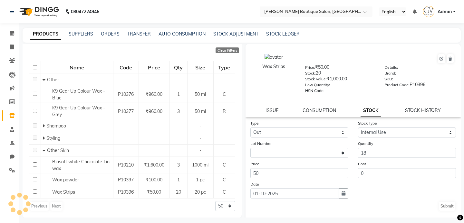
select select
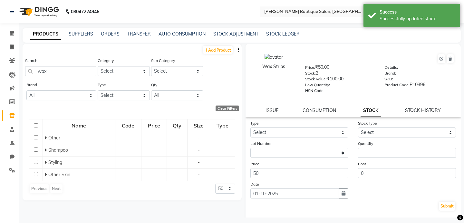
scroll to position [0, 0]
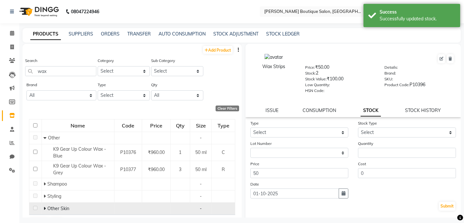
click at [47, 209] on span at bounding box center [45, 208] width 4 height 6
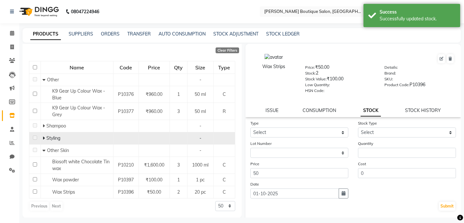
scroll to position [58, 0]
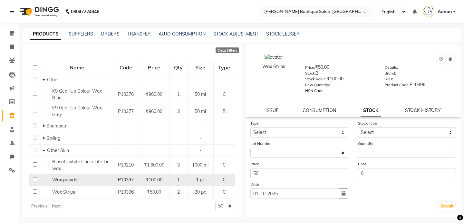
click at [132, 182] on span "P10397" at bounding box center [126, 179] width 16 height 6
select select
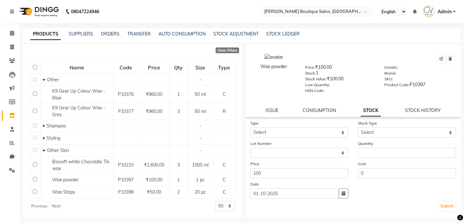
click at [348, 18] on nav "08047224946 Select Location × [PERSON_NAME] Boutique Salon, Dadar East English …" at bounding box center [232, 11] width 464 height 23
click at [186, 57] on div "Name Code Price Qty Size Type Other - K9 Gear Up Colour Wax - Blue P10376 ₹960.…" at bounding box center [132, 135] width 219 height 163
click at [47, 35] on link "PRODUCTS" at bounding box center [45, 34] width 31 height 12
click at [12, 118] on span at bounding box center [11, 115] width 11 height 7
click at [10, 33] on icon at bounding box center [12, 33] width 4 height 5
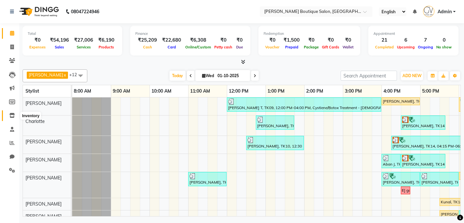
click at [11, 116] on icon at bounding box center [11, 115] width 5 height 5
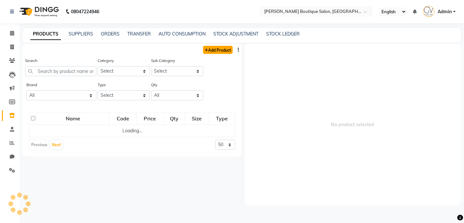
click at [217, 51] on link "Add Product" at bounding box center [218, 50] width 30 height 8
select select "true"
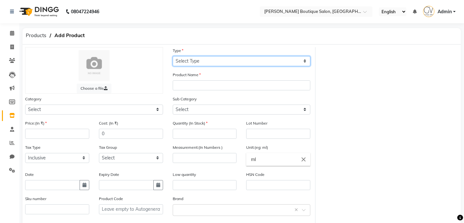
click at [200, 62] on select "Select Type Both Retail Consumable" at bounding box center [242, 61] width 138 height 10
select select "C"
click at [173, 56] on select "Select Type Both Retail Consumable" at bounding box center [242, 61] width 138 height 10
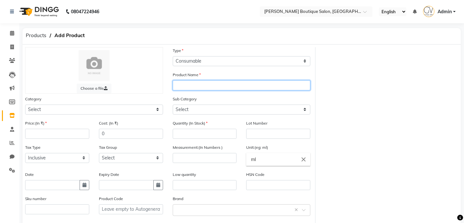
click at [189, 87] on input "text" at bounding box center [242, 85] width 138 height 10
type input "Eyebrow Powder"
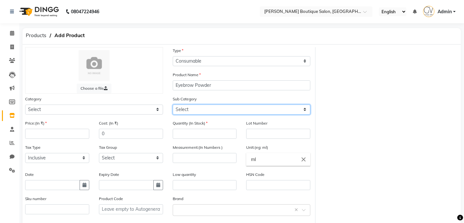
click at [204, 104] on select "Select" at bounding box center [242, 109] width 138 height 10
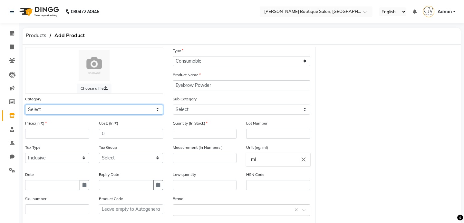
click at [101, 108] on select "Select Hair Skin Makeup Personal Care Appliances [PERSON_NAME] Waxing Disposabl…" at bounding box center [94, 109] width 138 height 10
select select "799601150"
click at [25, 104] on select "Select Hair Skin Makeup Personal Care Appliances [PERSON_NAME] Waxing Disposabl…" at bounding box center [94, 109] width 138 height 10
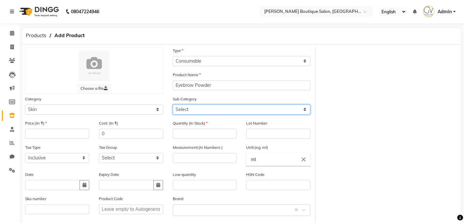
click at [195, 108] on select "Select Cleanser Facial Moisturiser Serum Toner Sun Care Masks Lip Care Eye Care…" at bounding box center [242, 109] width 138 height 10
select select "799601165"
click at [173, 104] on select "Select Cleanser Facial Moisturiser Serum Toner Sun Care Masks Lip Care Eye Care…" at bounding box center [242, 109] width 138 height 10
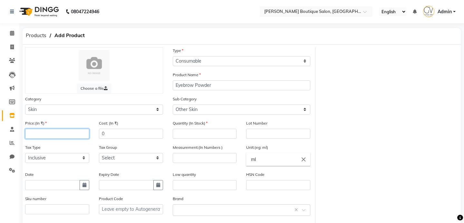
click at [58, 137] on input "number" at bounding box center [57, 134] width 64 height 10
type input "10"
click at [190, 136] on input "number" at bounding box center [205, 134] width 64 height 10
type input "1"
click at [193, 157] on input "number" at bounding box center [205, 158] width 64 height 10
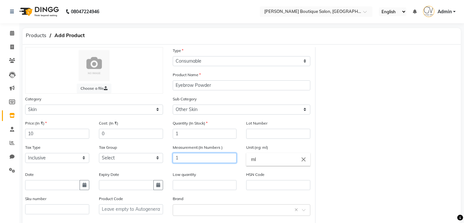
scroll to position [3, 0]
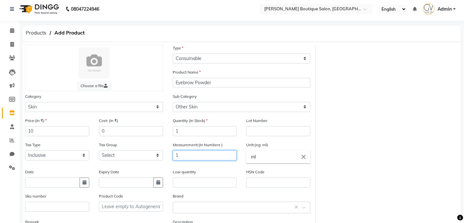
type input "1"
click at [259, 159] on input "ml" at bounding box center [278, 156] width 64 height 13
click at [304, 158] on icon "close" at bounding box center [303, 156] width 7 height 7
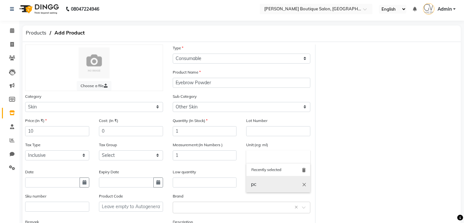
click at [264, 181] on link "pc" at bounding box center [278, 184] width 64 height 16
type input "pc"
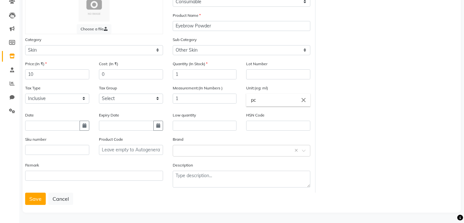
scroll to position [60, 0]
click at [37, 196] on button "Save" at bounding box center [35, 198] width 21 height 12
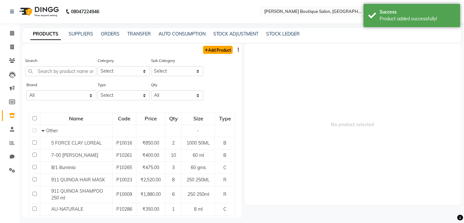
click at [218, 52] on link "Add Product" at bounding box center [218, 50] width 30 height 8
select select "true"
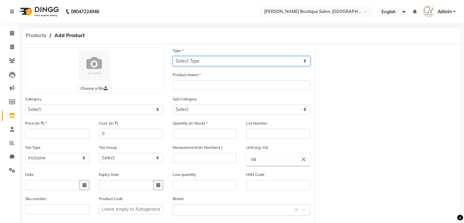
click at [213, 62] on select "Select Type Both Retail Consumable" at bounding box center [242, 61] width 138 height 10
select select "C"
click at [173, 56] on select "Select Type Both Retail Consumable" at bounding box center [242, 61] width 138 height 10
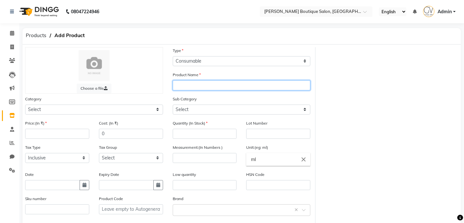
click at [196, 81] on input "text" at bounding box center [242, 85] width 138 height 10
type input "After Wax Lotion"
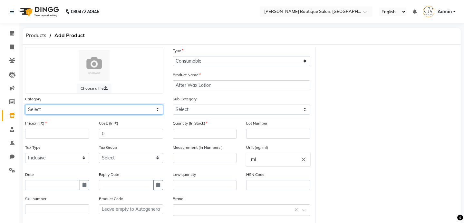
click at [65, 110] on select "Select Hair Skin Makeup Personal Care Appliances [PERSON_NAME] Waxing Disposabl…" at bounding box center [94, 109] width 138 height 10
select select "799601150"
click at [25, 104] on select "Select Hair Skin Makeup Personal Care Appliances [PERSON_NAME] Waxing Disposabl…" at bounding box center [94, 109] width 138 height 10
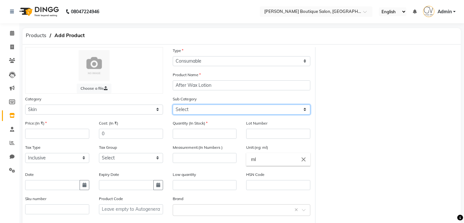
click at [194, 113] on select "Select Cleanser Facial Moisturiser Serum Toner Sun Care Masks Lip Care Eye Care…" at bounding box center [242, 109] width 138 height 10
select select "799601165"
click at [173, 104] on select "Select Cleanser Facial Moisturiser Serum Toner Sun Care Masks Lip Care Eye Care…" at bounding box center [242, 109] width 138 height 10
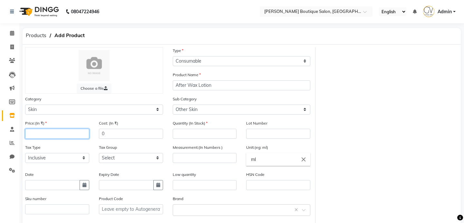
click at [43, 134] on input "number" at bounding box center [57, 134] width 64 height 10
click at [182, 135] on input "number" at bounding box center [205, 134] width 64 height 10
click at [267, 157] on input "ml" at bounding box center [278, 159] width 64 height 13
click at [187, 158] on div at bounding box center [232, 111] width 464 height 223
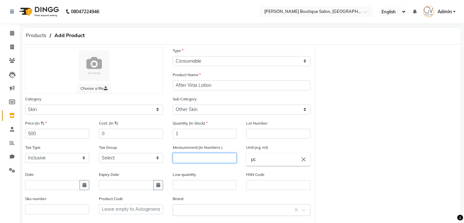
click at [187, 158] on input "number" at bounding box center [205, 158] width 64 height 10
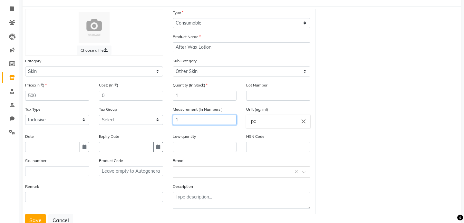
scroll to position [60, 0]
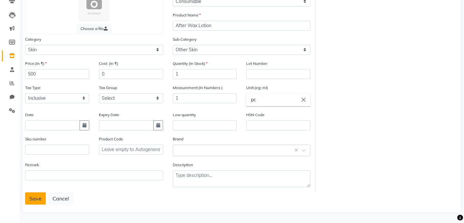
click at [31, 196] on button "Save" at bounding box center [35, 198] width 21 height 12
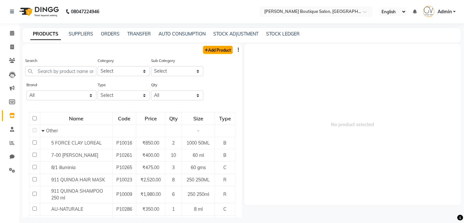
click at [218, 50] on link "Add Product" at bounding box center [218, 50] width 30 height 8
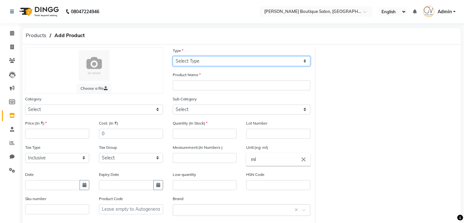
click at [208, 59] on select "Select Type Both Retail Consumable" at bounding box center [242, 61] width 138 height 10
click at [173, 56] on select "Select Type Both Retail Consumable" at bounding box center [242, 61] width 138 height 10
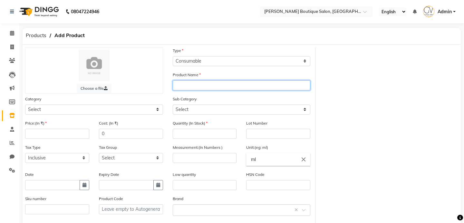
click at [203, 81] on input "text" at bounding box center [242, 85] width 138 height 10
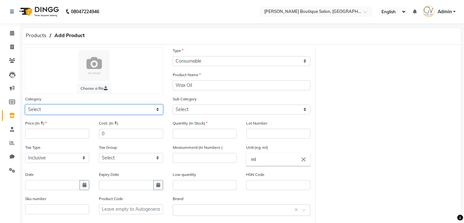
click at [53, 107] on select "Select Hair Skin Makeup Personal Care Appliances [PERSON_NAME] Waxing Disposabl…" at bounding box center [94, 109] width 138 height 10
click at [25, 104] on select "Select Hair Skin Makeup Personal Care Appliances [PERSON_NAME] Waxing Disposabl…" at bounding box center [94, 109] width 138 height 10
click at [51, 111] on select "Select Hair Skin Makeup Personal Care Appliances [PERSON_NAME] Waxing Disposabl…" at bounding box center [94, 109] width 138 height 10
click at [25, 104] on select "Select Hair Skin Makeup Personal Care Appliances [PERSON_NAME] Waxing Disposabl…" at bounding box center [94, 109] width 138 height 10
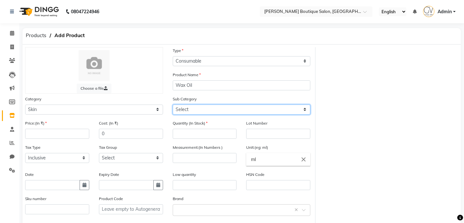
click at [215, 108] on select "Select Cleanser Facial Moisturiser Serum Toner Sun Care Masks Lip Care Eye Care…" at bounding box center [242, 109] width 138 height 10
click at [199, 106] on select "Select Cleanser Facial Moisturiser Serum Toner Sun Care Masks Lip Care Eye Care…" at bounding box center [242, 109] width 138 height 10
click at [173, 104] on select "Select Cleanser Facial Moisturiser Serum Toner Sun Care Masks Lip Care Eye Care…" at bounding box center [242, 109] width 138 height 10
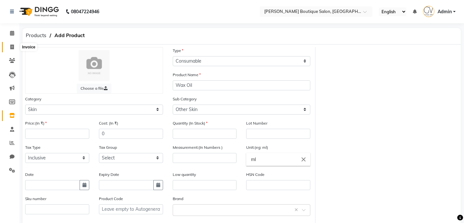
click at [12, 45] on icon at bounding box center [12, 46] width 4 height 5
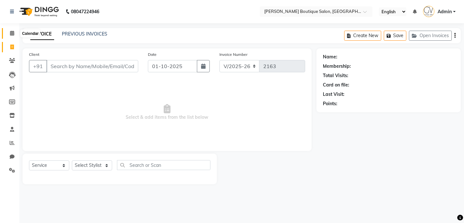
click at [6, 34] on span at bounding box center [11, 33] width 11 height 7
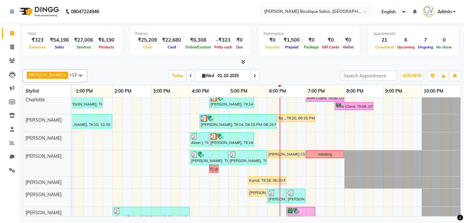
scroll to position [9, 0]
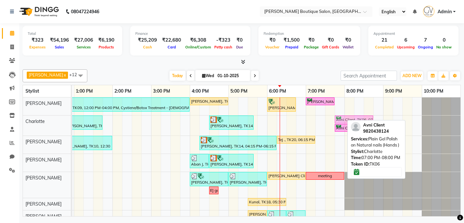
drag, startPoint x: 324, startPoint y: 118, endPoint x: 351, endPoint y: 115, distance: 27.5
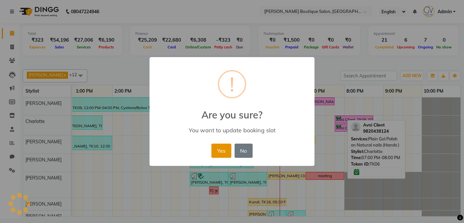
click at [224, 150] on button "Yes" at bounding box center [221, 150] width 20 height 14
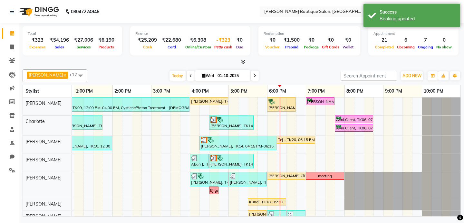
click at [222, 38] on div "-₹323" at bounding box center [223, 39] width 21 height 7
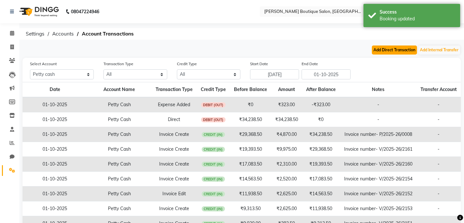
click at [386, 49] on button "Add Direct Transaction" at bounding box center [394, 49] width 45 height 9
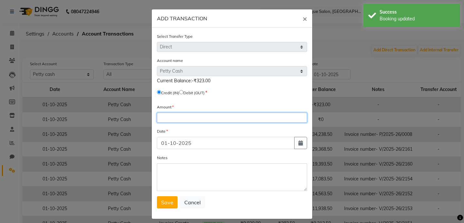
click at [169, 118] on input "number" at bounding box center [232, 117] width 150 height 10
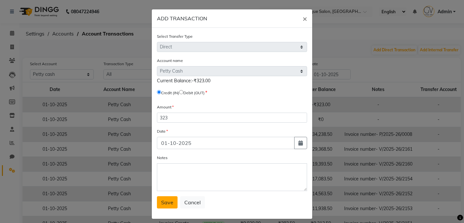
click at [171, 207] on button "Save" at bounding box center [167, 202] width 21 height 12
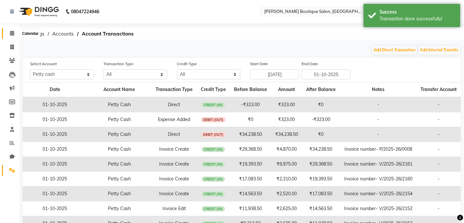
click at [11, 33] on icon at bounding box center [12, 33] width 4 height 5
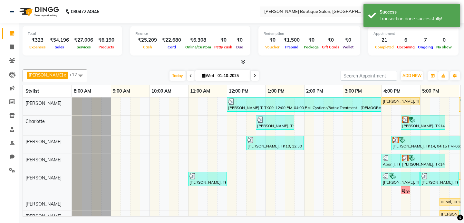
click at [244, 63] on icon at bounding box center [243, 61] width 4 height 5
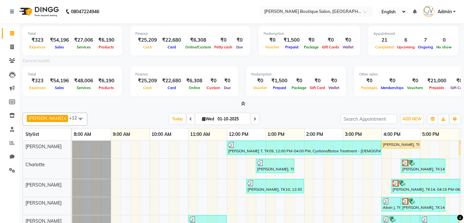
click at [428, 81] on div "₹21,000" at bounding box center [436, 80] width 24 height 7
click at [444, 15] on link "Admin" at bounding box center [439, 11] width 33 height 11
click at [239, 6] on nav "08047224946 Select Location × [PERSON_NAME] Boutique Salon, Dadar East English …" at bounding box center [232, 11] width 464 height 23
click at [244, 103] on icon at bounding box center [243, 103] width 4 height 5
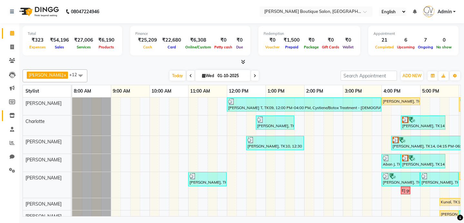
click at [12, 113] on icon at bounding box center [11, 115] width 5 height 5
